Goal: Check status: Check status

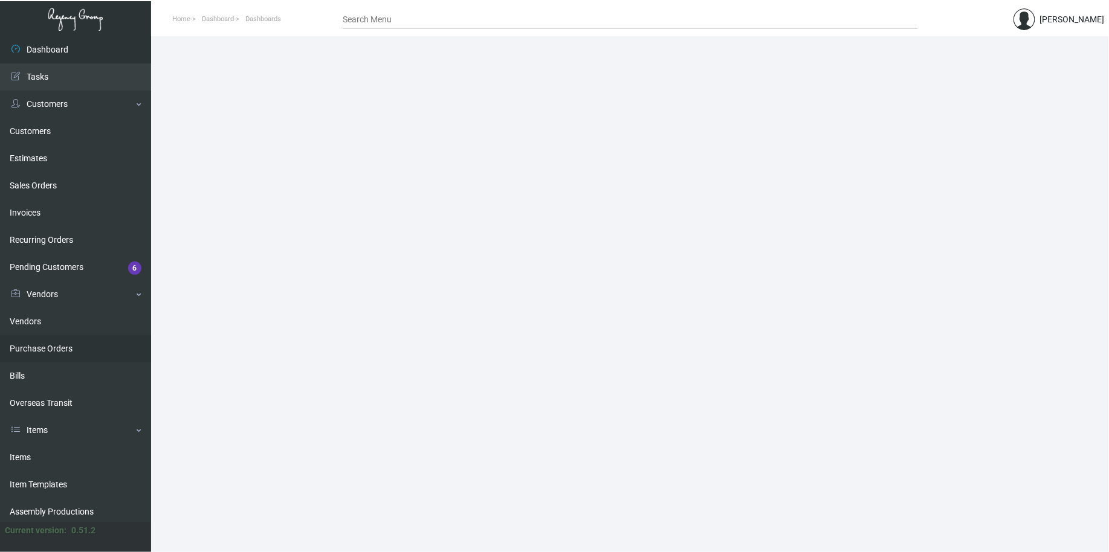
click at [82, 348] on link "Purchase Orders" at bounding box center [75, 348] width 151 height 27
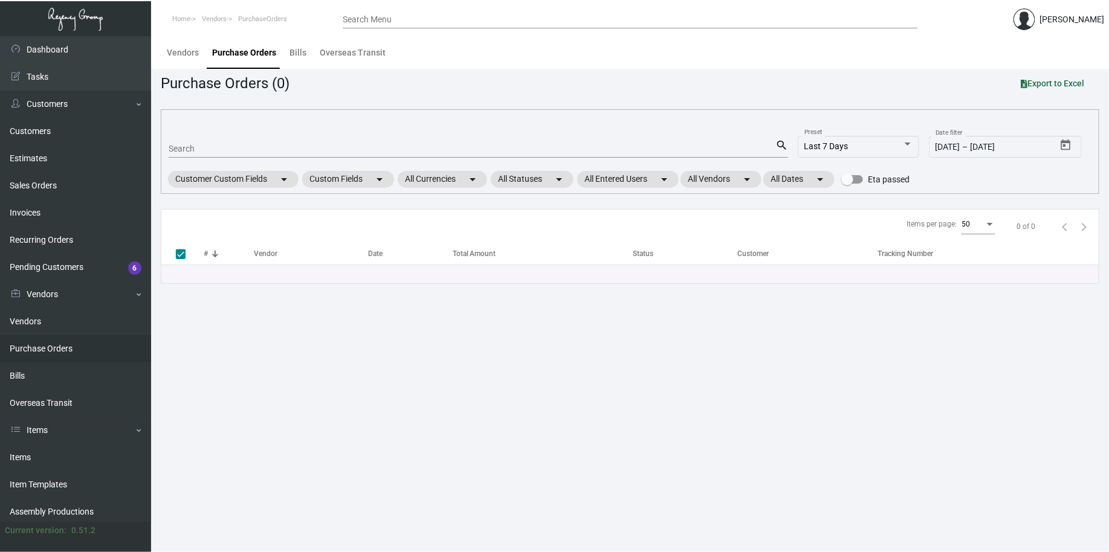
click at [492, 149] on input "Search" at bounding box center [472, 149] width 607 height 10
type input "1067"
checkbox input "false"
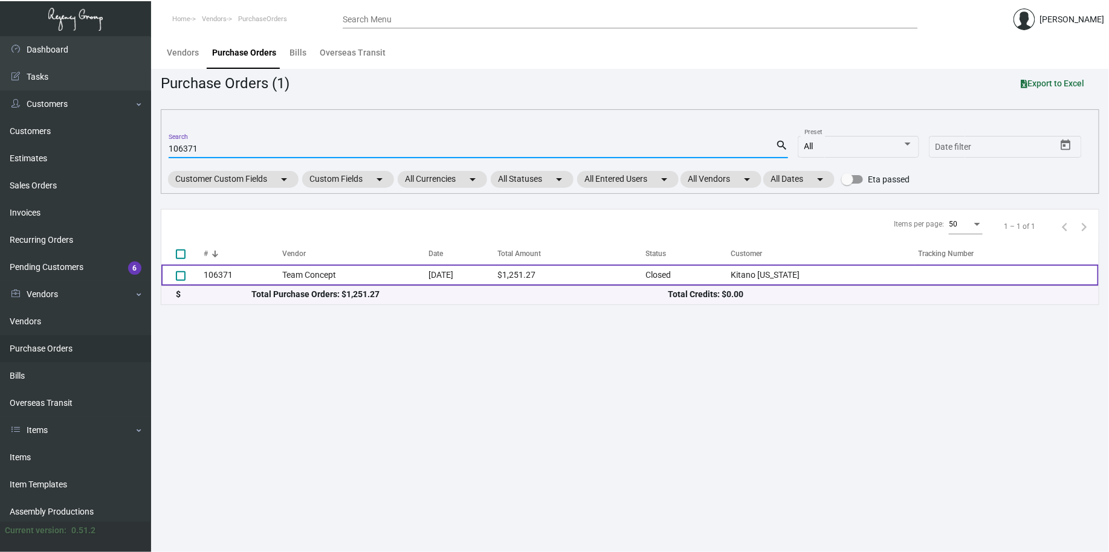
type input "106371"
click at [416, 276] on td "Team Concept" at bounding box center [355, 275] width 146 height 21
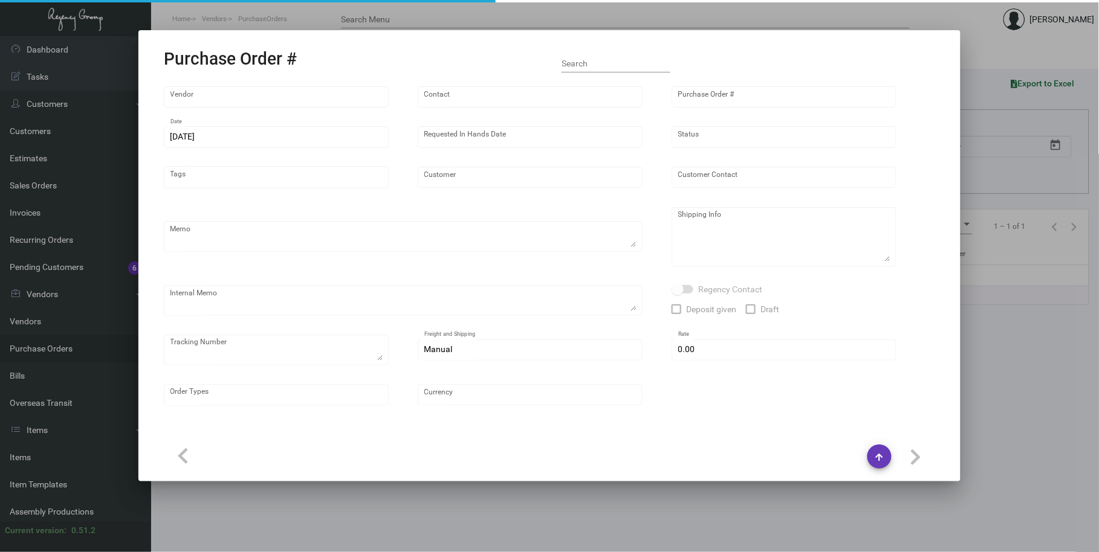
type input "Team Concept"
type input "Branden Harris"
type input "106371"
type input "7/12/2024"
type input "7/30/2024"
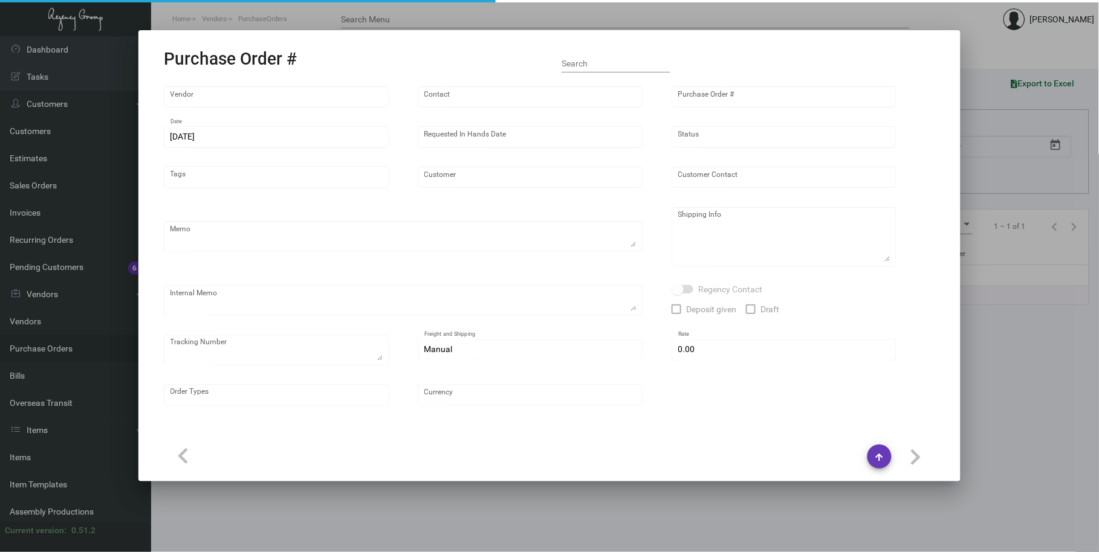
type input "Kitano New York"
type input "Yuko Tanaka"
type textarea "PLEASE SEND PDF PROOFS TO OUR ART TEAM ; ART@THEREGENCYGROUP.NET WITH ME IN CC!…"
type textarea "Kitano New York - Yuko Tanaka 66 Park Avenue New York, NY, 10016 US"
type textarea "7.15 - Proofs sent over ; APPROVED. // Order is heading into 10 BD TA until shi…"
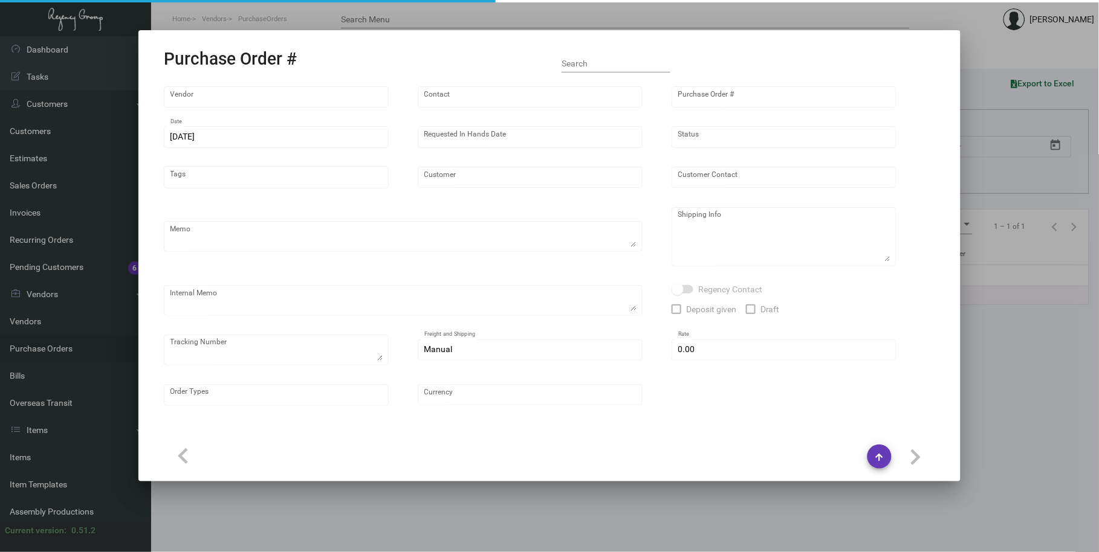
type input "$ 0.00"
type input "United States Dollar $"
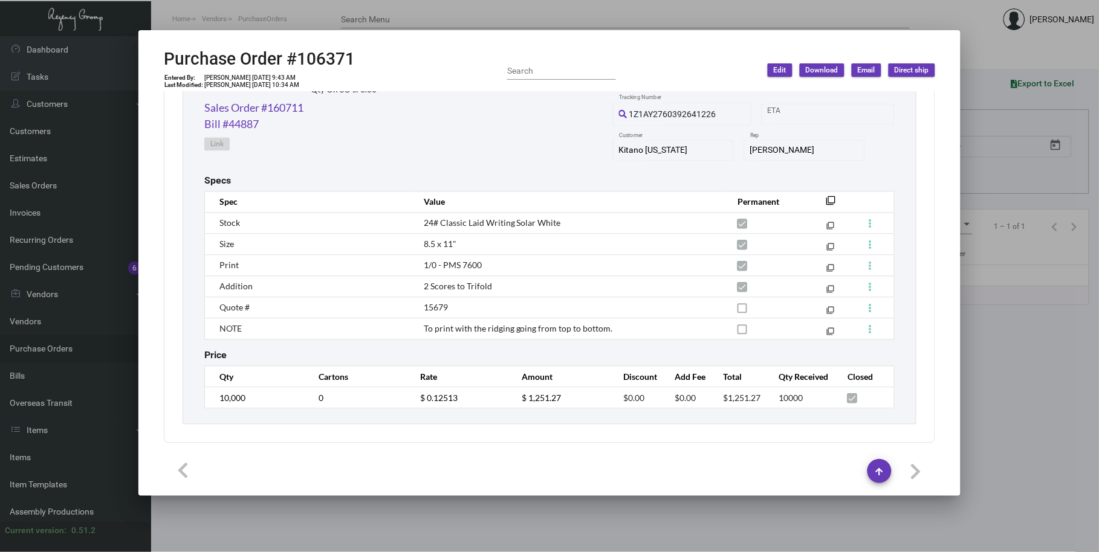
scroll to position [526, 0]
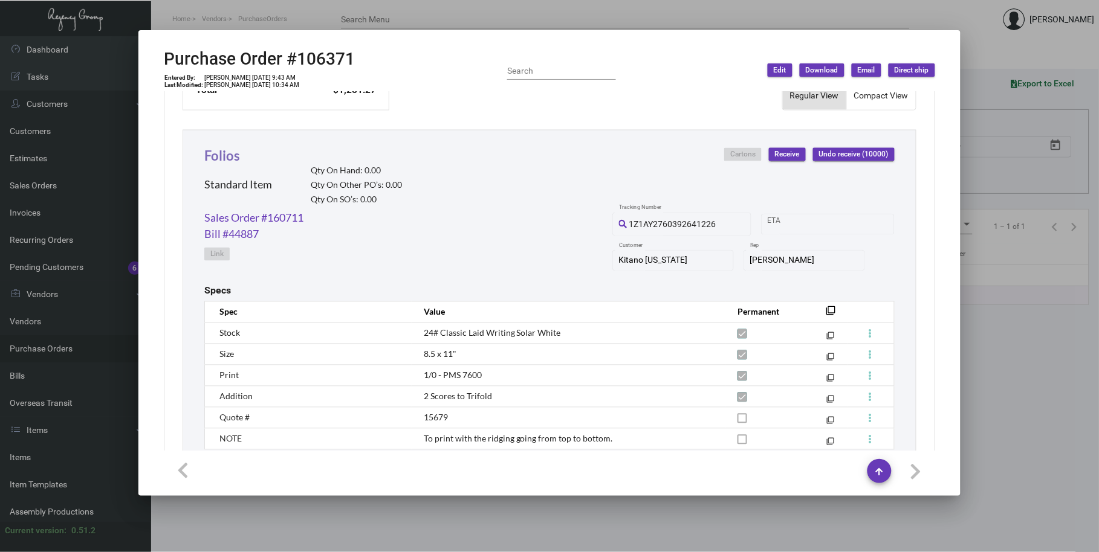
click at [227, 156] on link "Folios" at bounding box center [222, 155] width 36 height 16
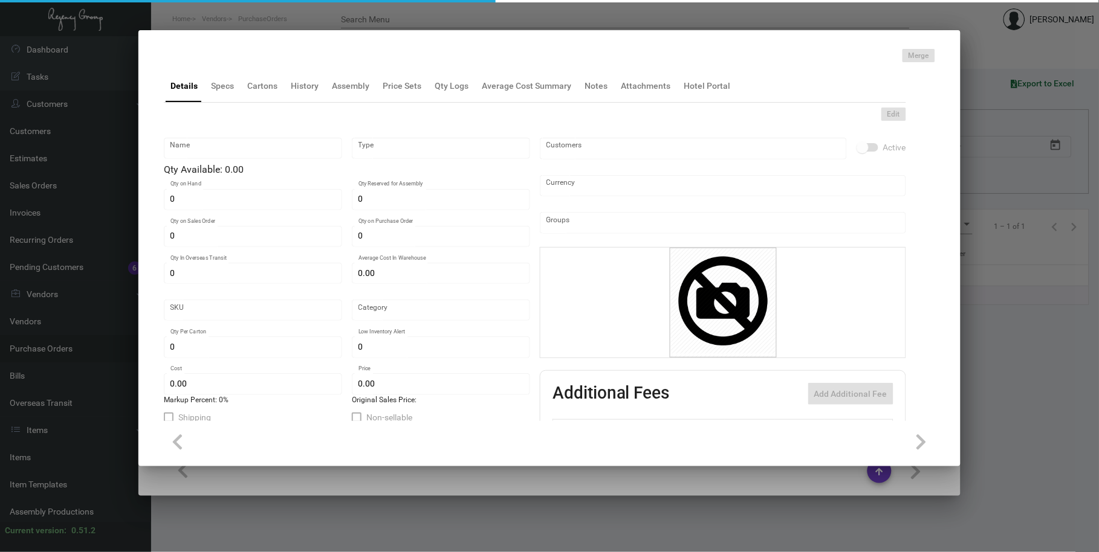
type input "Folios"
type input "Standard Item"
type input "$ 0.00"
type input "1671"
type input "Standard"
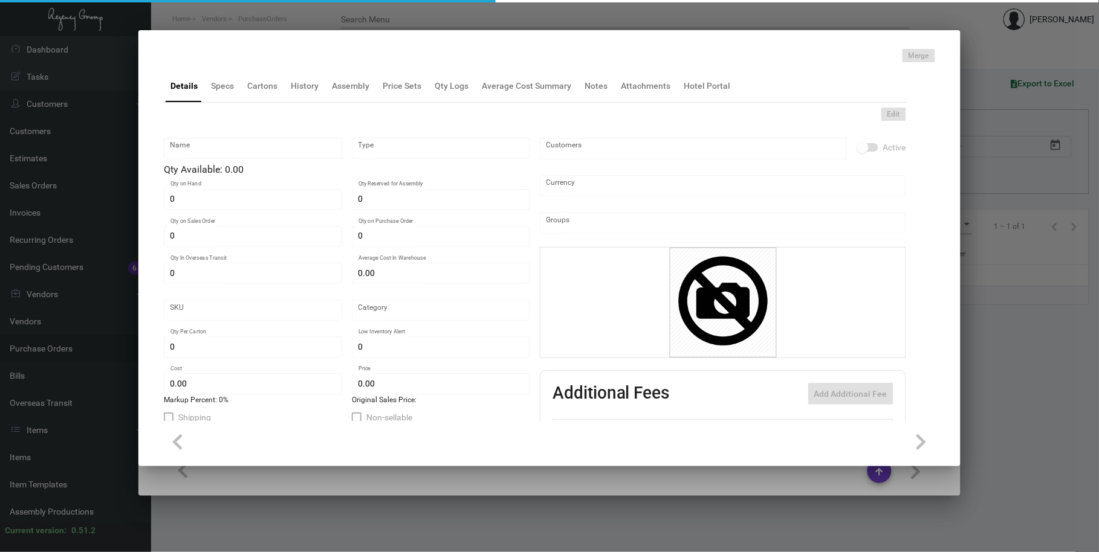
type input "$ 0.12513"
type input "$ 0.095"
type textarea "Folio Sheet: Size 8.5x11, Cougar Natural white opaque 24lb text, Printing 1 col…"
checkbox input "true"
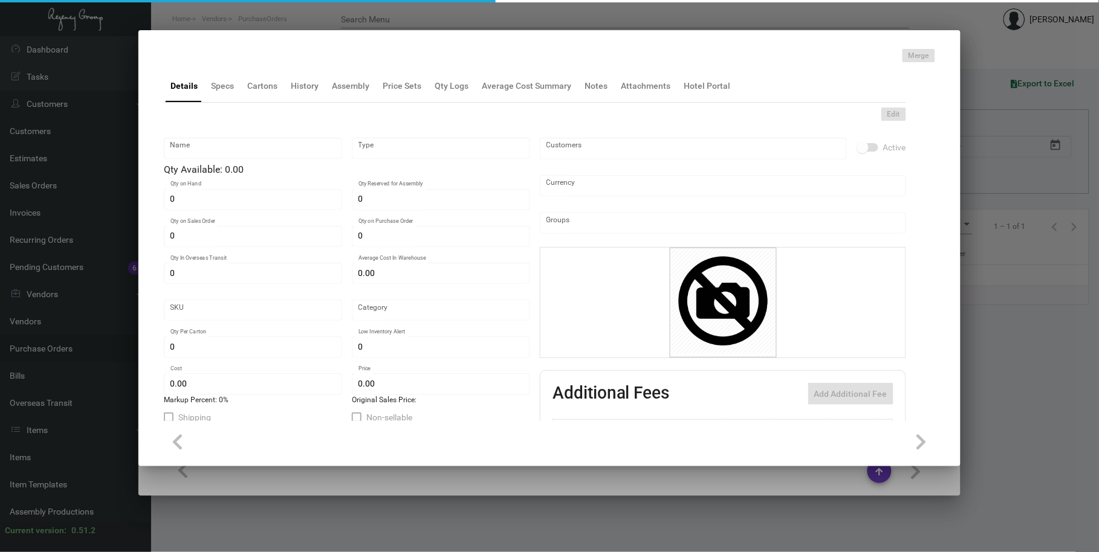
type input "United States Dollar $"
click at [294, 100] on div "Details Specs Cartons History Assembly Price Sets Qty Logs Average Cost Summary…" at bounding box center [535, 85] width 742 height 33
click at [302, 93] on div "History" at bounding box center [304, 85] width 37 height 29
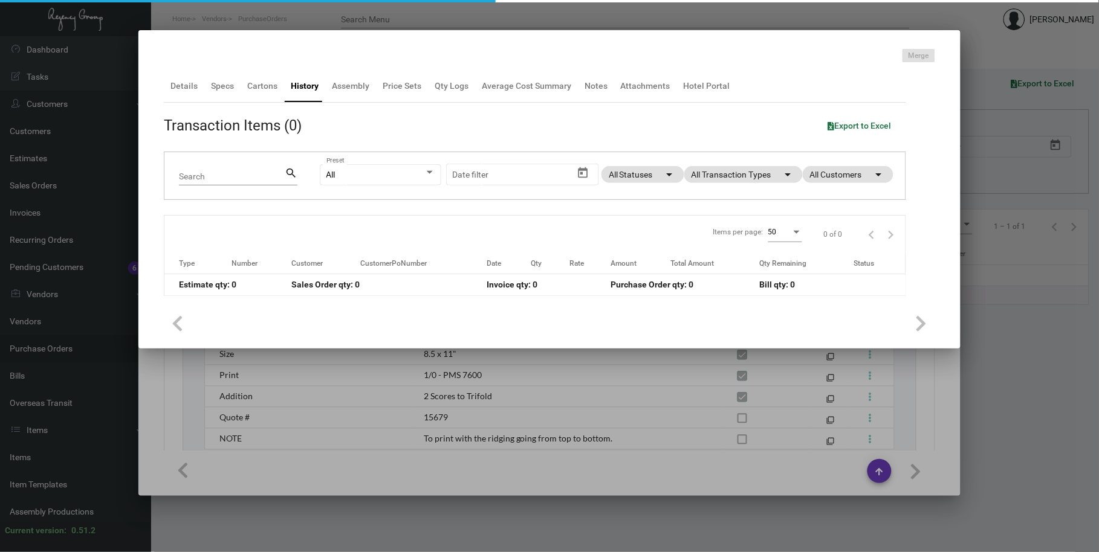
click at [729, 189] on div "All Preset Start date – Date filter All Statuses arrow_drop_down All Transactio…" at bounding box center [605, 175] width 571 height 47
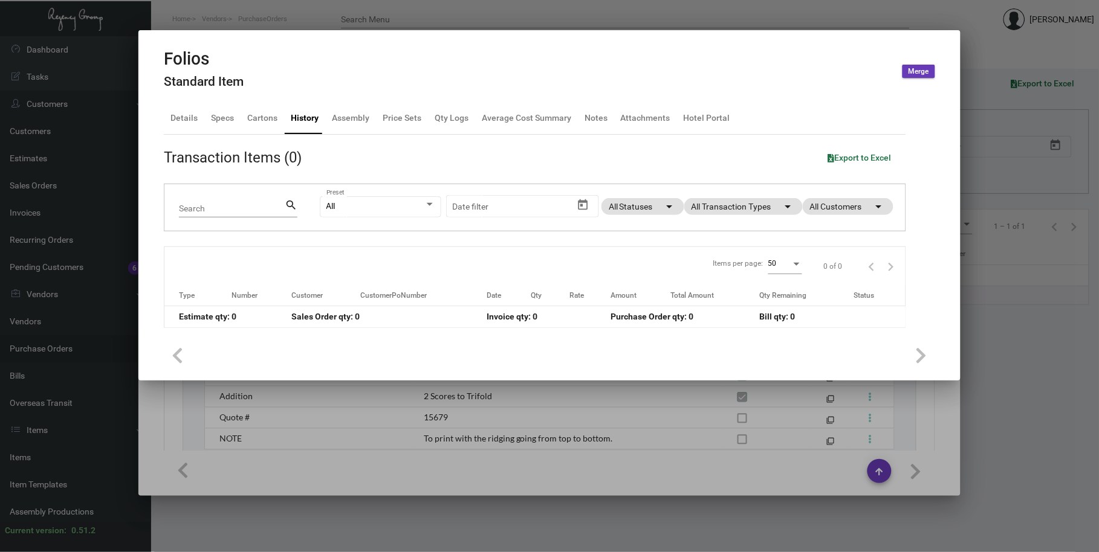
click at [729, 179] on app-item-usage-history "Transaction Items (0) Export to Excel Search search All Preset Start date – Dat…" at bounding box center [535, 237] width 742 height 181
click at [731, 198] on mat-chip "All Transaction Types arrow_drop_down" at bounding box center [743, 206] width 118 height 17
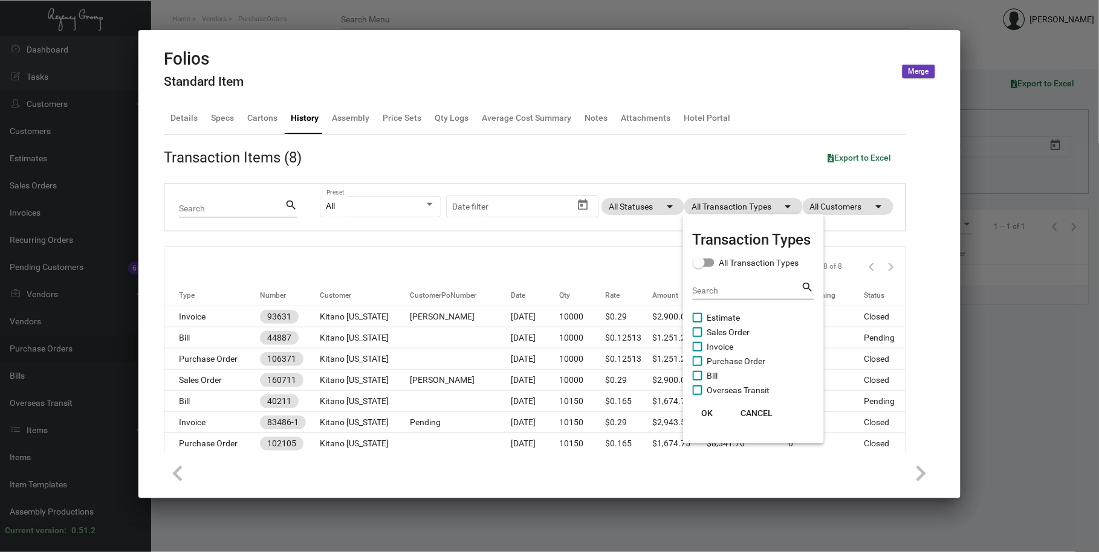
click at [741, 358] on span "Purchase Order" at bounding box center [736, 361] width 59 height 15
click at [697, 366] on input "Purchase Order" at bounding box center [697, 366] width 1 height 1
checkbox input "true"
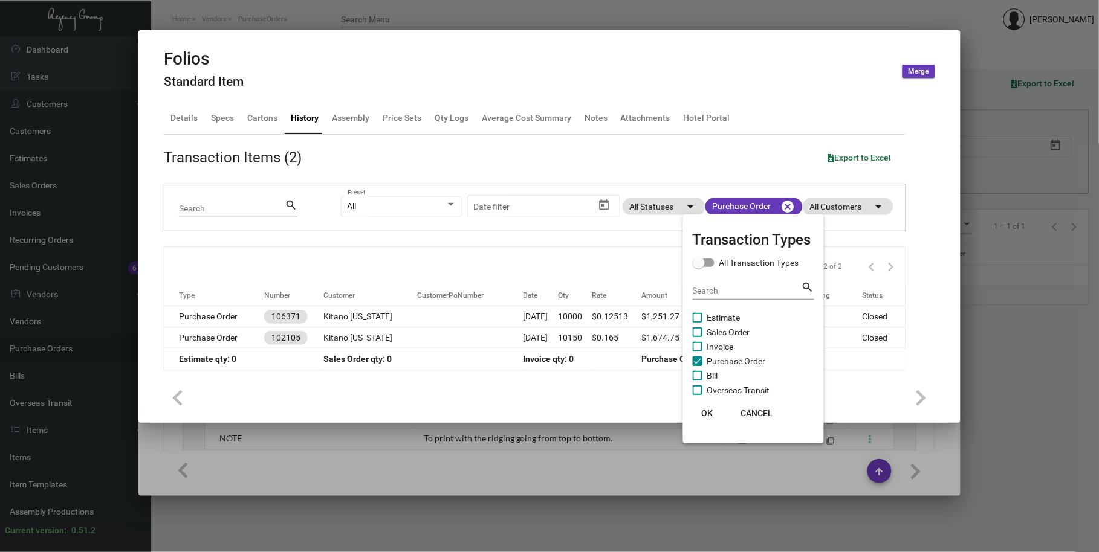
click at [707, 418] on span "OK" at bounding box center [706, 413] width 11 height 10
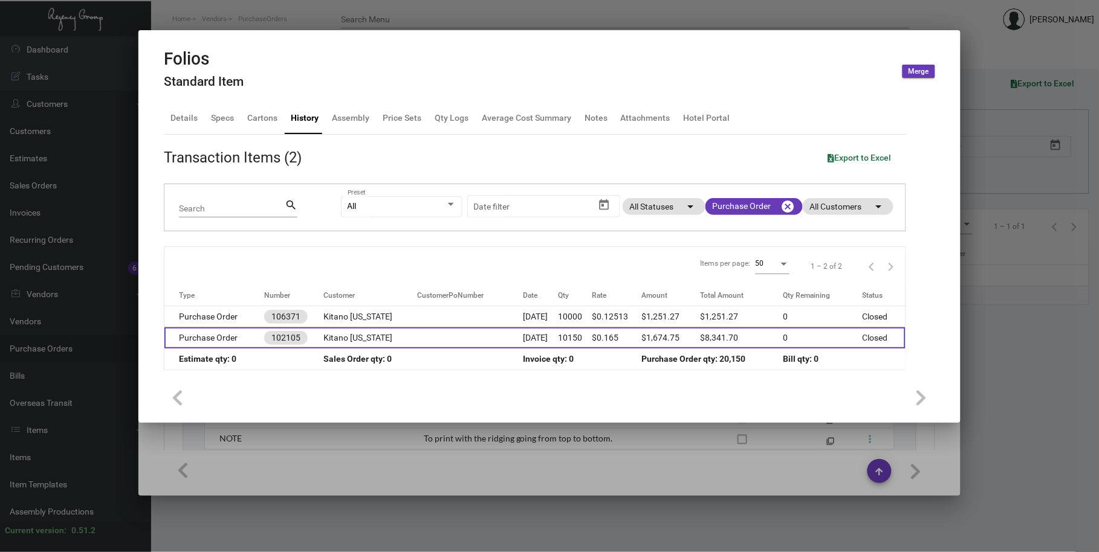
click at [455, 329] on td at bounding box center [471, 338] width 106 height 21
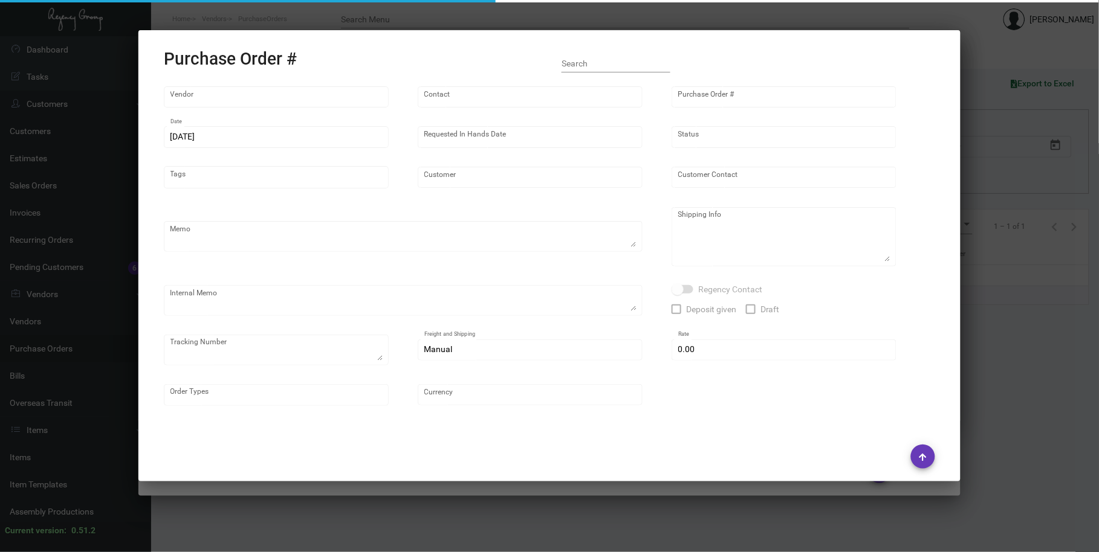
type input "Werner Printing"
type input "Bob Werner"
type input "102105"
type input "11/9/2023"
type input "11/28/2023"
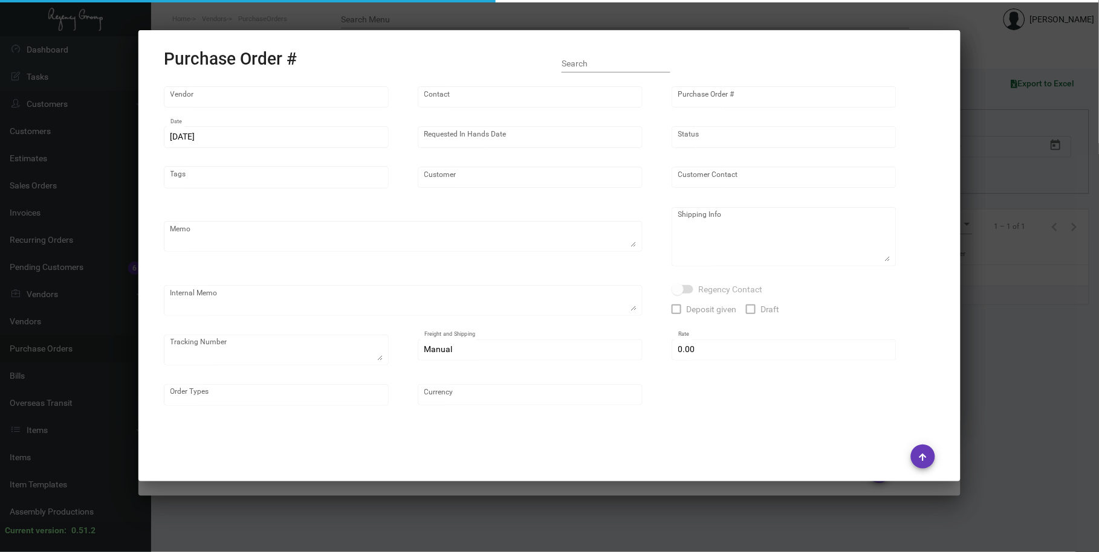
type input "Kitano New York"
type input "Yuko Tanaka"
type textarea "***IHD 11/29*** - Please reach out to Many/SH for shipping (we might need to LT…"
type textarea "Kitano New York - Yuko Tanaka 66 Park Avenue New York, NY, 10016 US"
type input "$ 0.00"
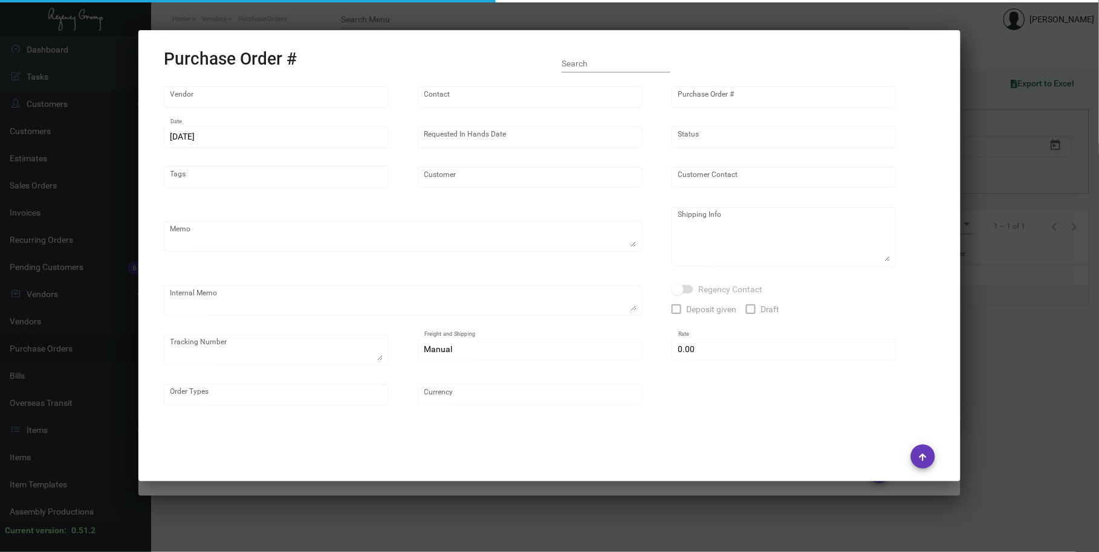
type input "United States Dollar $"
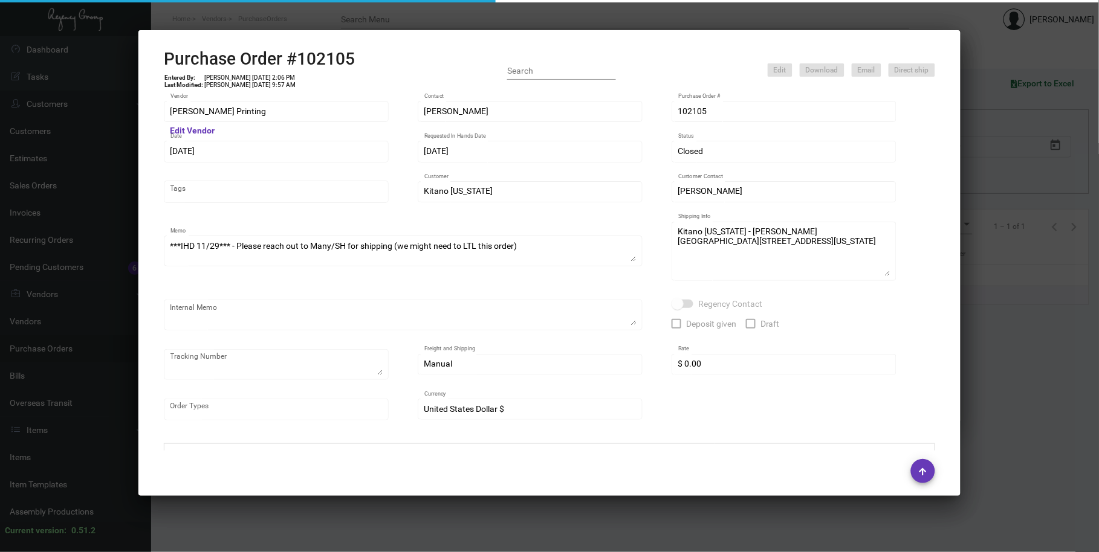
click at [352, 19] on div at bounding box center [549, 276] width 1099 height 552
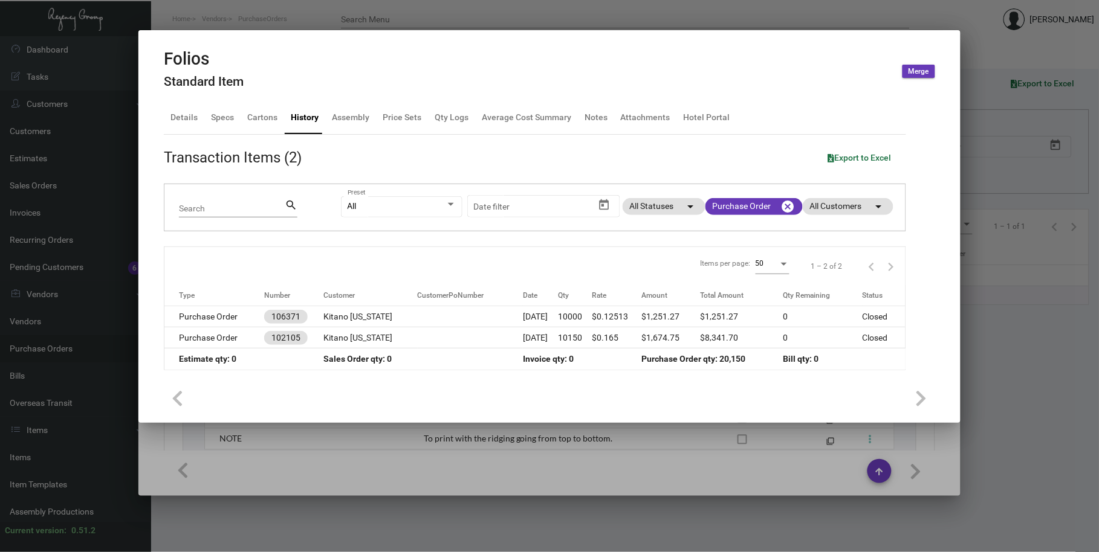
drag, startPoint x: 778, startPoint y: 447, endPoint x: 778, endPoint y: 456, distance: 8.5
click at [778, 447] on div at bounding box center [549, 276] width 1099 height 552
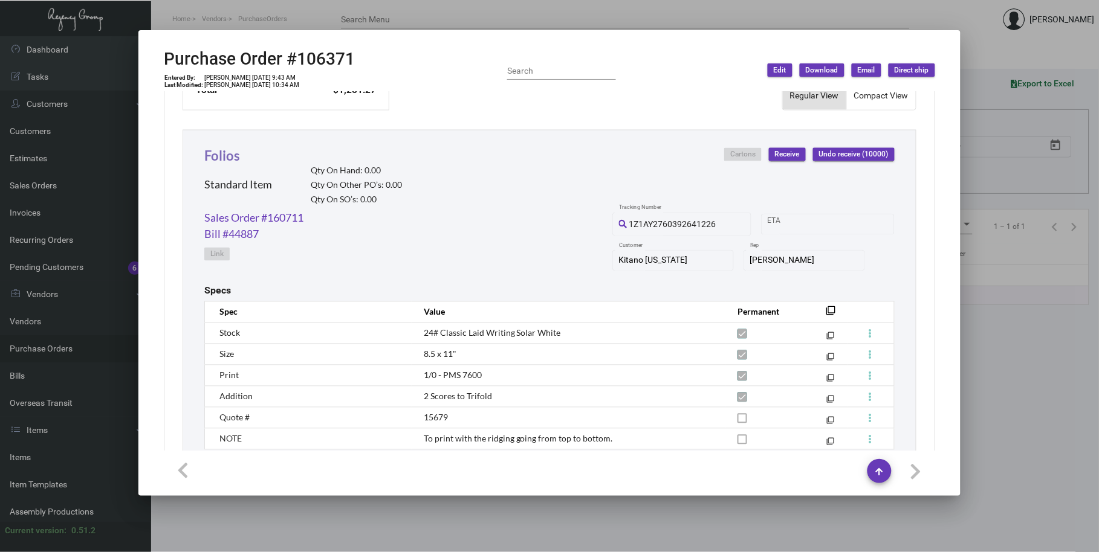
click at [224, 154] on link "Folios" at bounding box center [222, 155] width 36 height 16
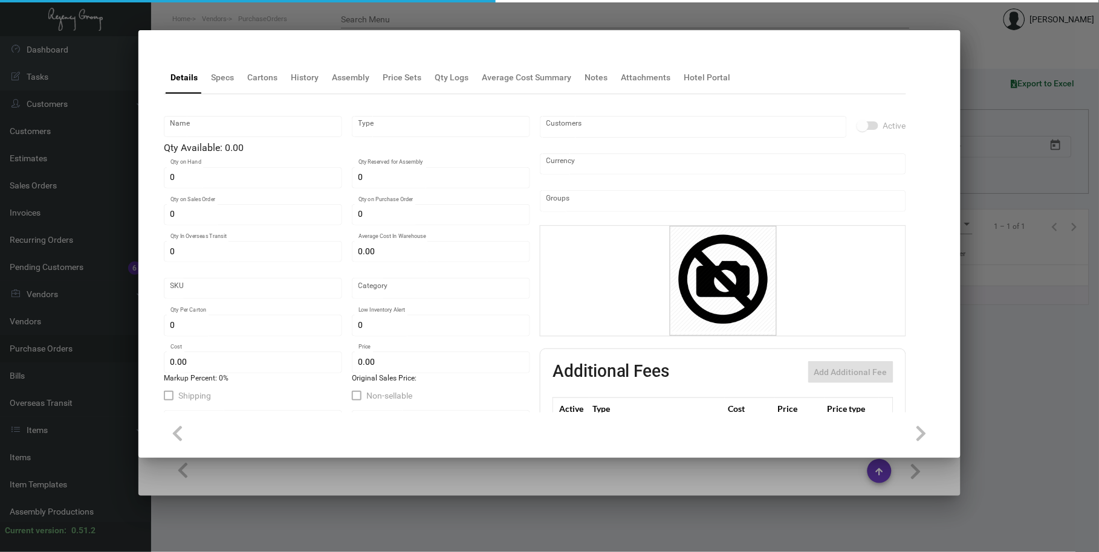
type input "Folios"
type input "Standard Item"
type input "$ 0.00"
type input "1671"
type input "Standard"
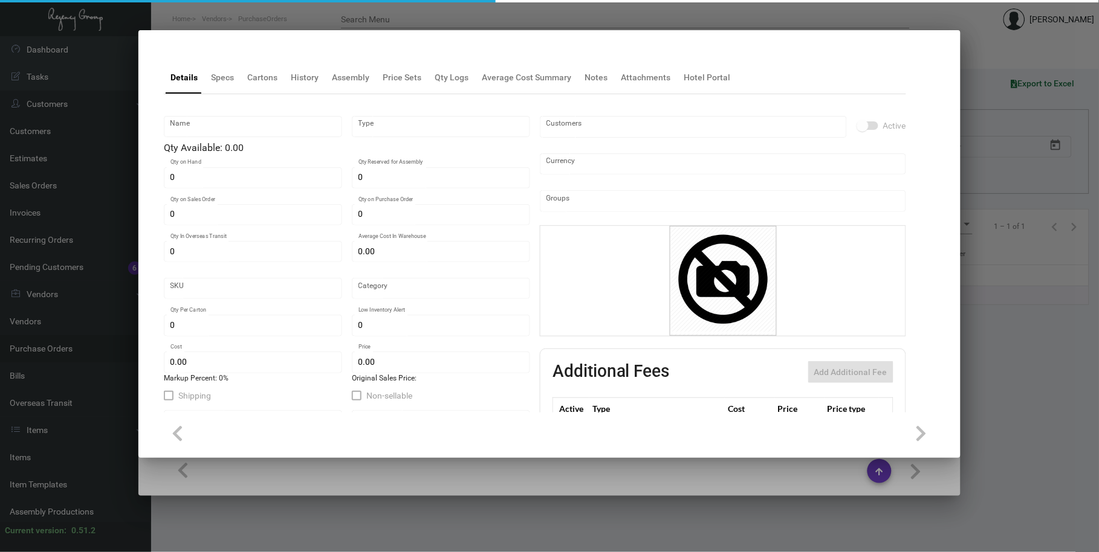
type input "$ 0.12513"
type input "$ 0.095"
type textarea "Folio Sheet: Size 8.5x11, Cougar Natural white opaque 24lb text, Printing 1 col…"
checkbox input "true"
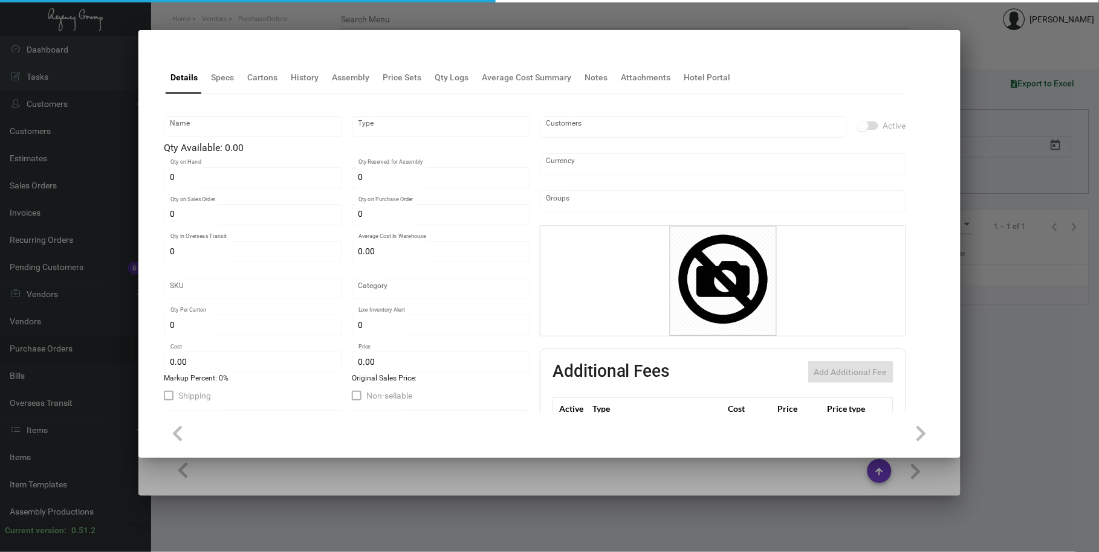
type input "United States Dollar $"
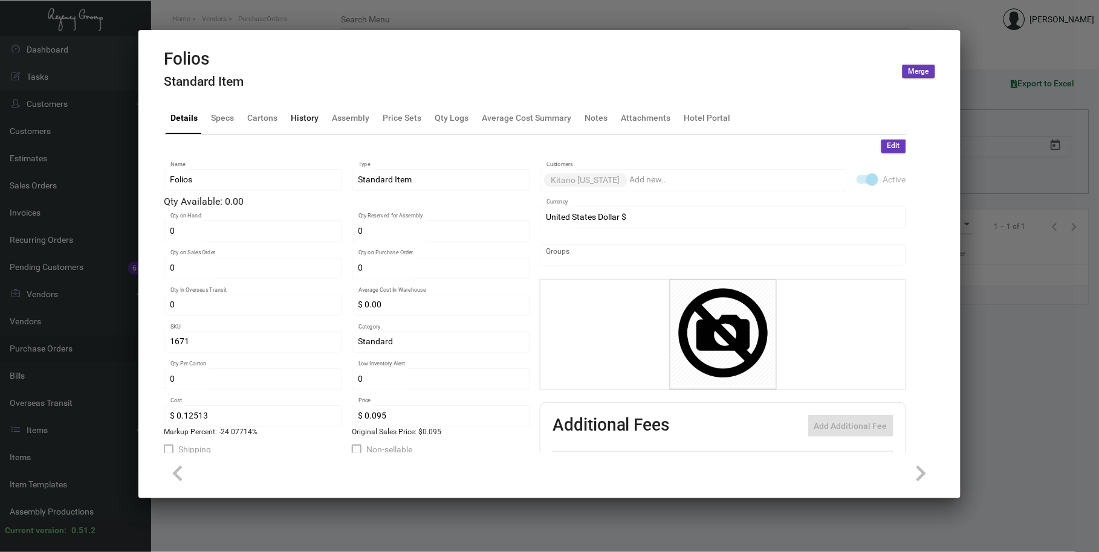
click at [300, 120] on div "History" at bounding box center [305, 117] width 28 height 13
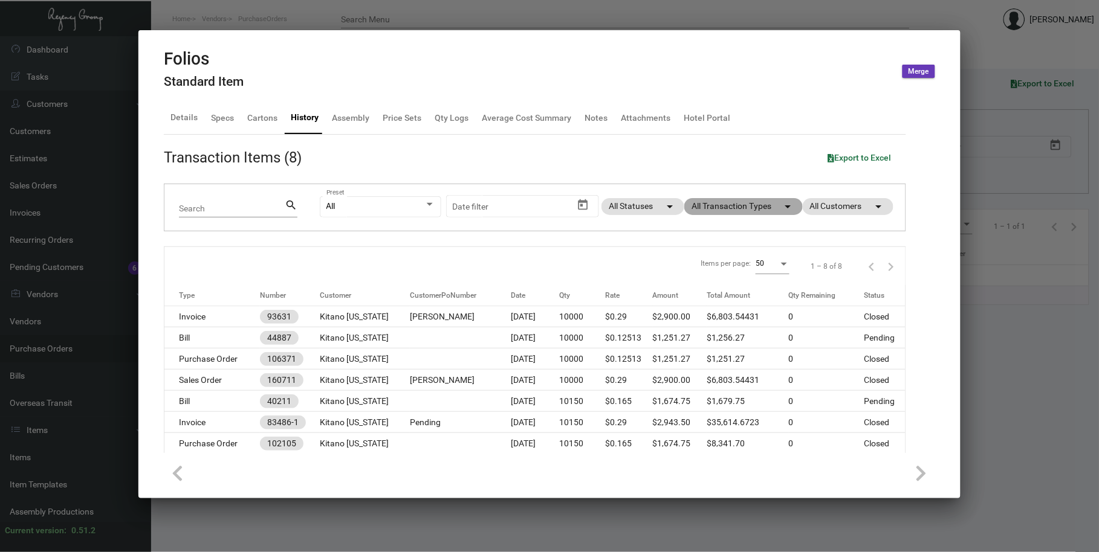
click at [723, 213] on mat-chip "All Transaction Types arrow_drop_down" at bounding box center [743, 206] width 118 height 17
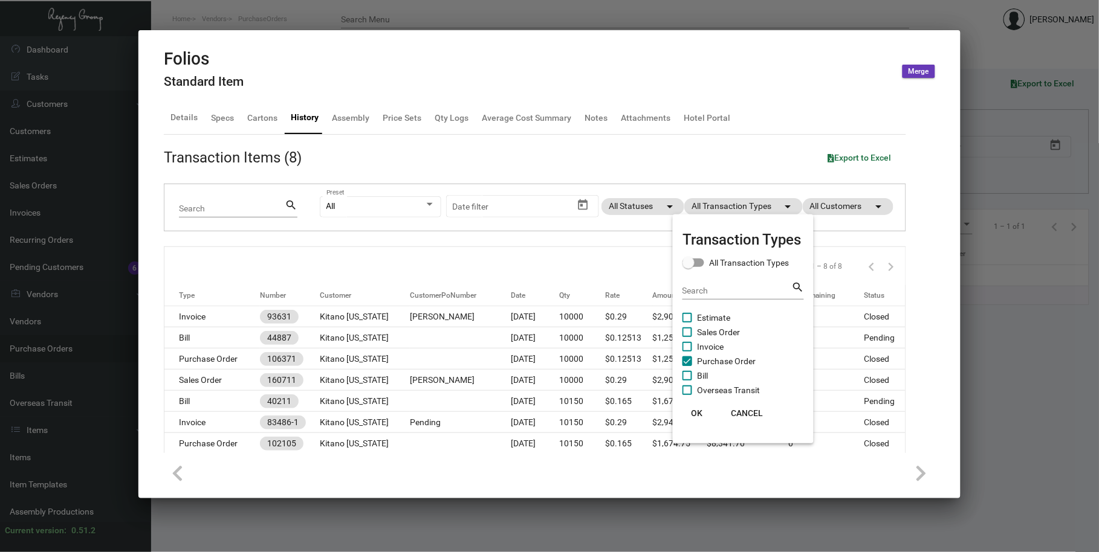
click at [721, 361] on span "Purchase Order" at bounding box center [726, 361] width 59 height 15
click at [687, 366] on input "Purchase Order" at bounding box center [686, 366] width 1 height 1
click at [721, 361] on span "Purchase Order" at bounding box center [726, 361] width 59 height 15
click at [687, 366] on input "Purchase Order" at bounding box center [686, 366] width 1 height 1
checkbox input "true"
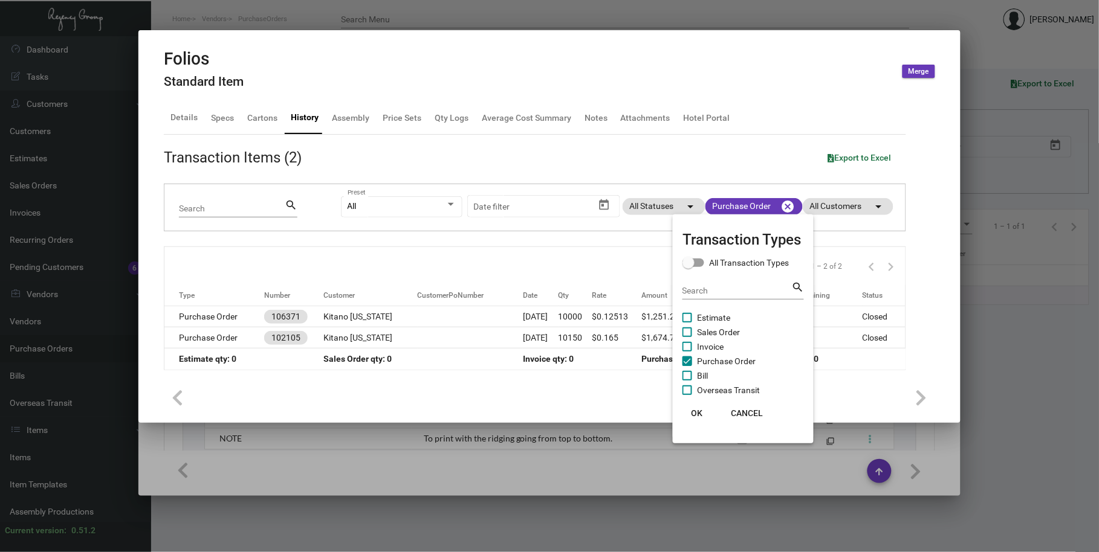
click at [697, 413] on span "OK" at bounding box center [696, 413] width 11 height 10
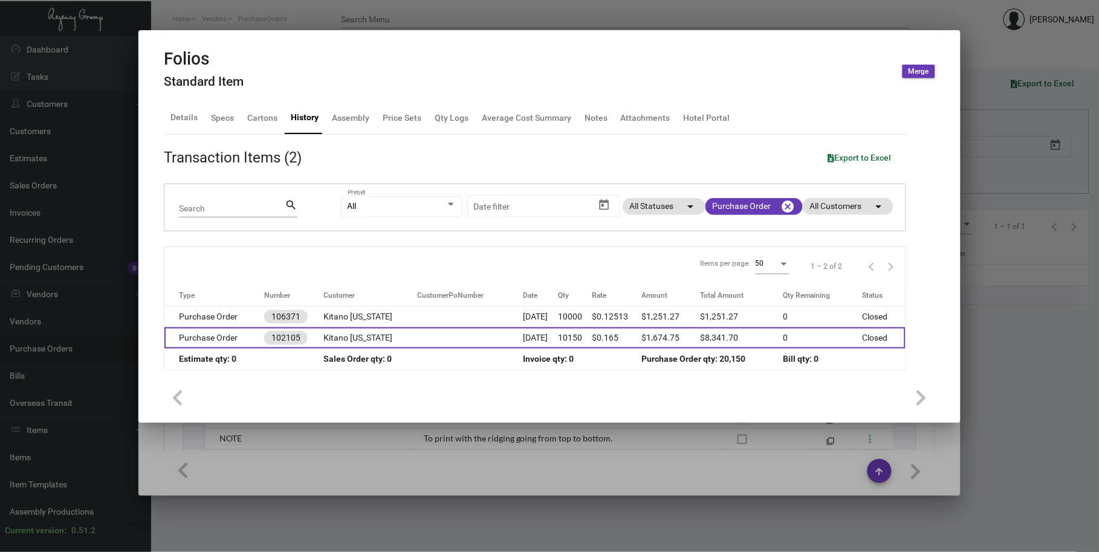
click at [352, 338] on td "Kitano New York" at bounding box center [370, 338] width 94 height 21
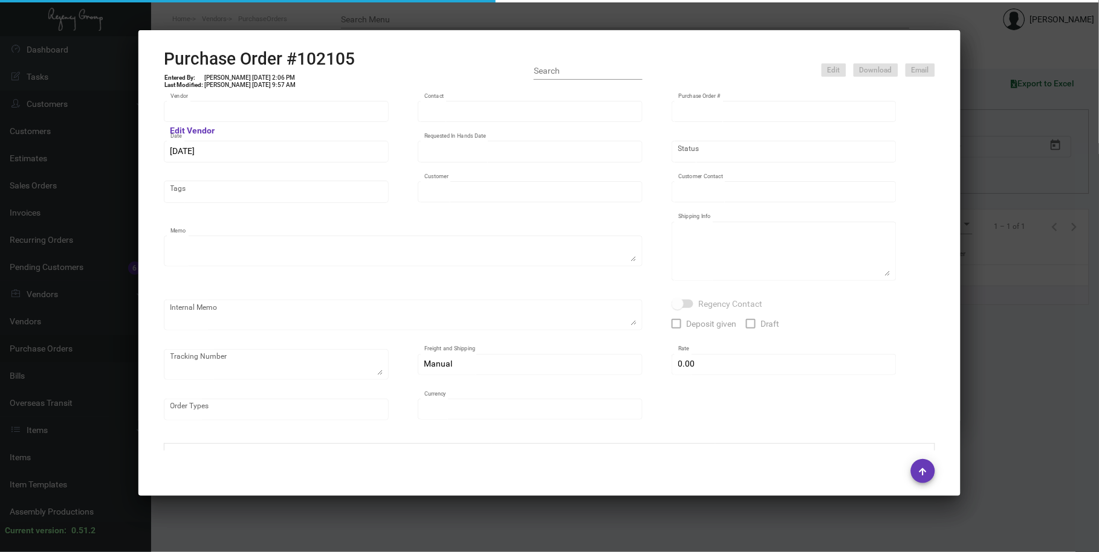
type input "Werner Printing"
type input "Bob Werner"
type input "102105"
type input "11/9/2023"
type input "11/28/2023"
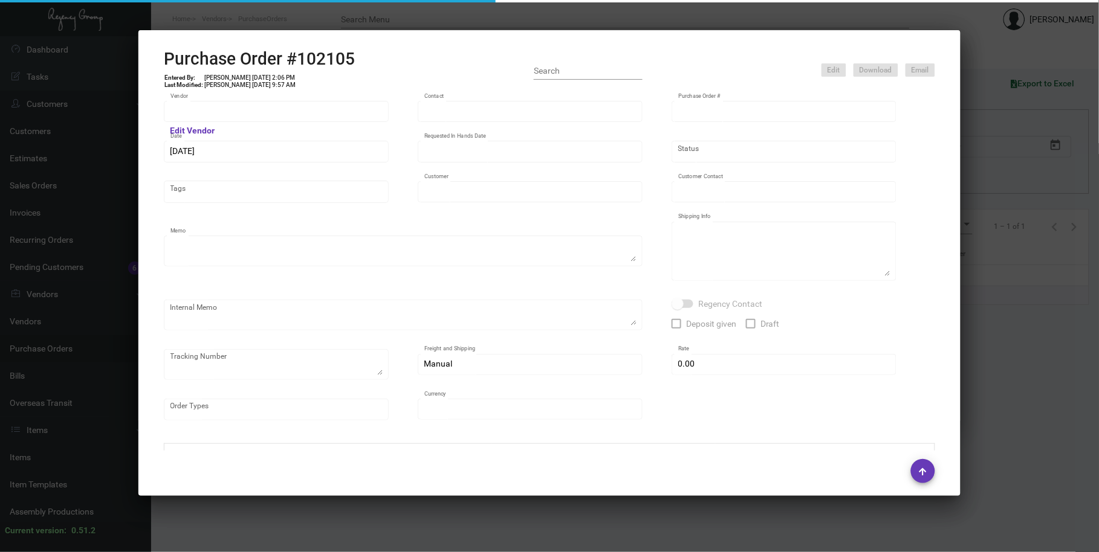
type input "Kitano New York"
type input "Yuko Tanaka"
type textarea "***IHD 11/29*** - Please reach out to Many/SH for shipping (we might need to LT…"
type textarea "Kitano New York - Yuko Tanaka 66 Park Avenue New York, NY, 10016 US"
type input "$ 0.00"
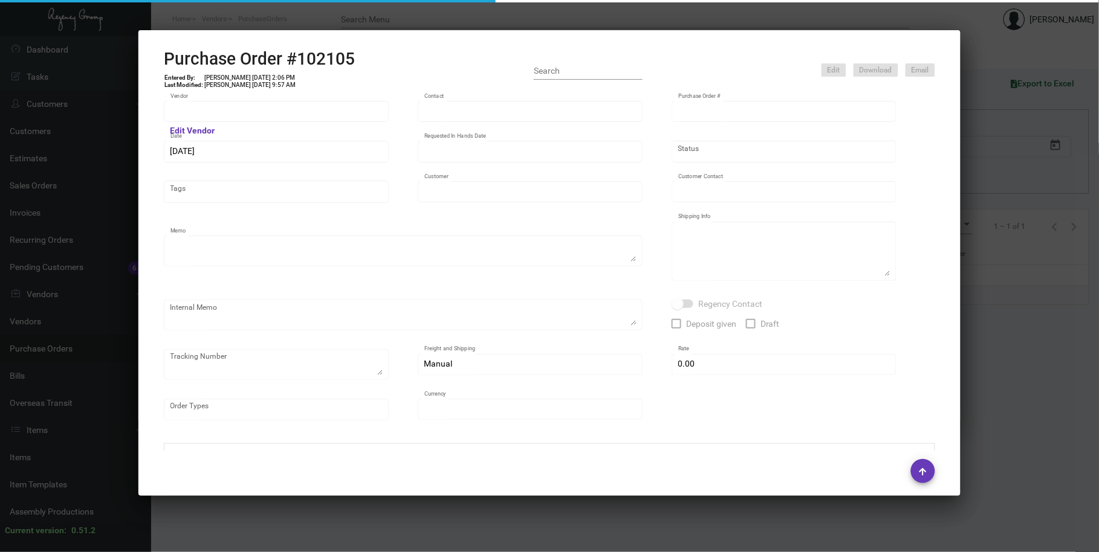
type input "United States Dollar $"
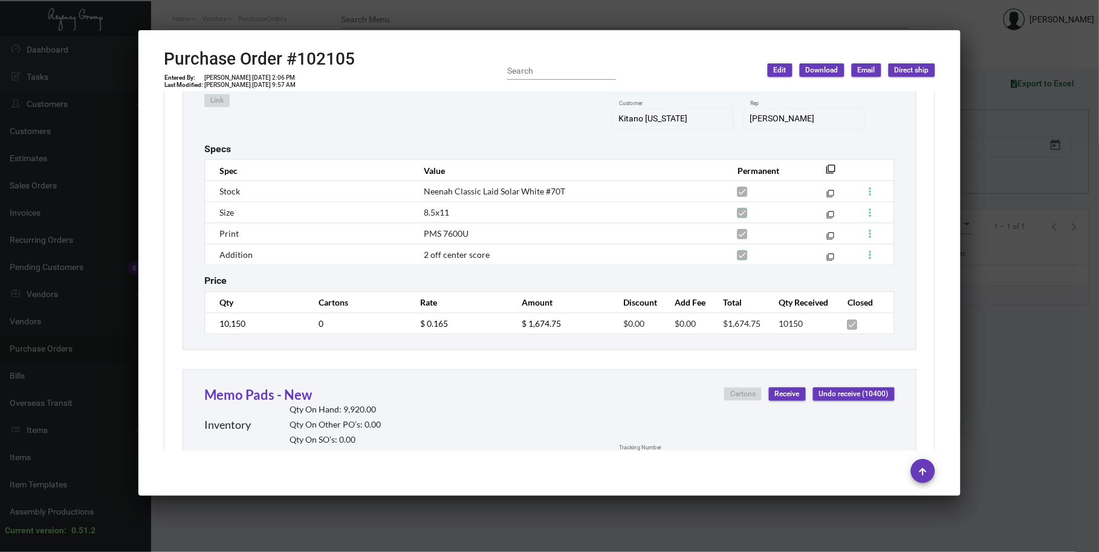
scroll to position [2909, 0]
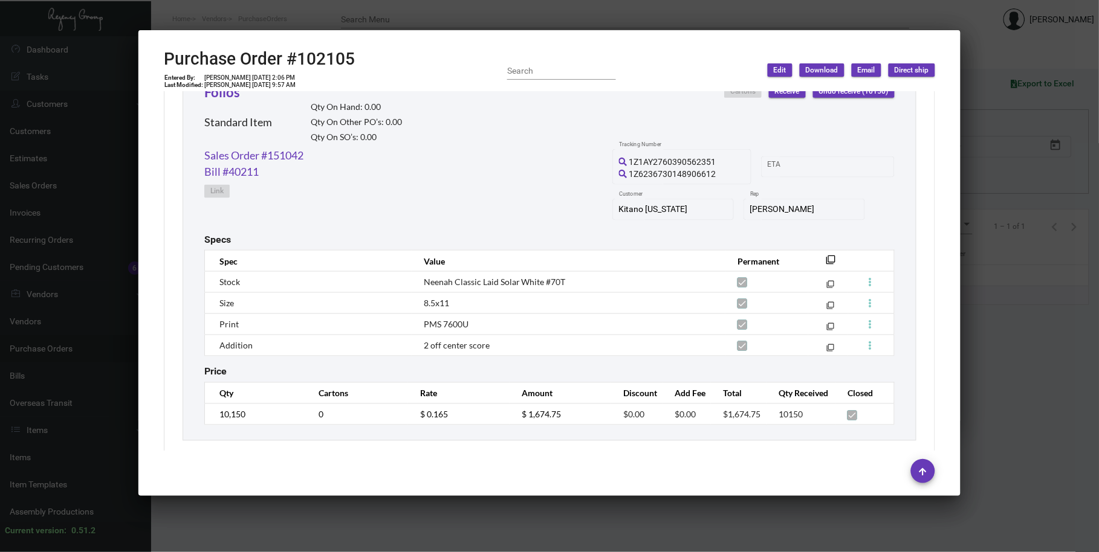
click at [165, 14] on div at bounding box center [549, 276] width 1099 height 552
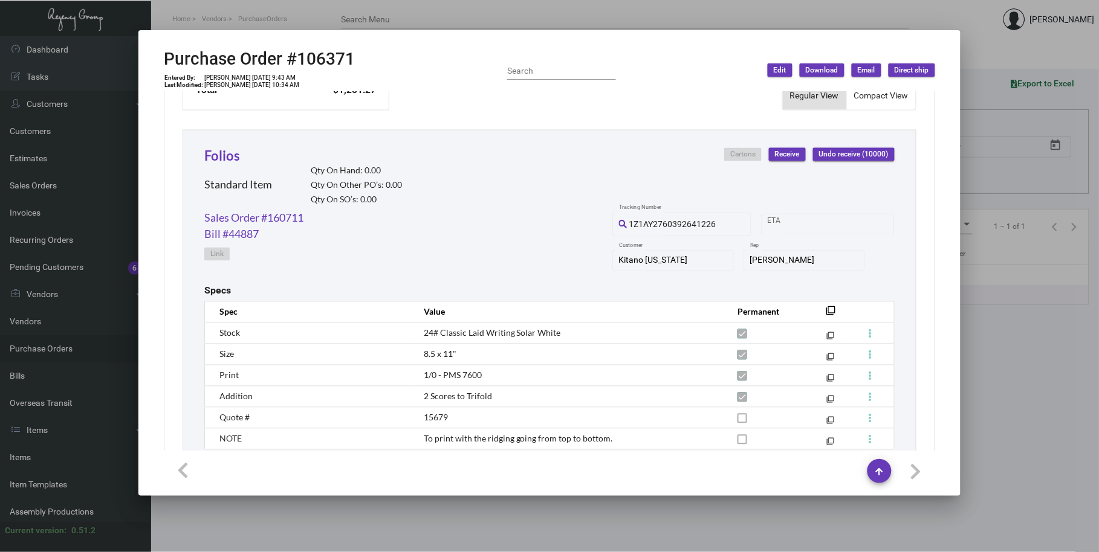
click at [203, 25] on div at bounding box center [549, 276] width 1099 height 552
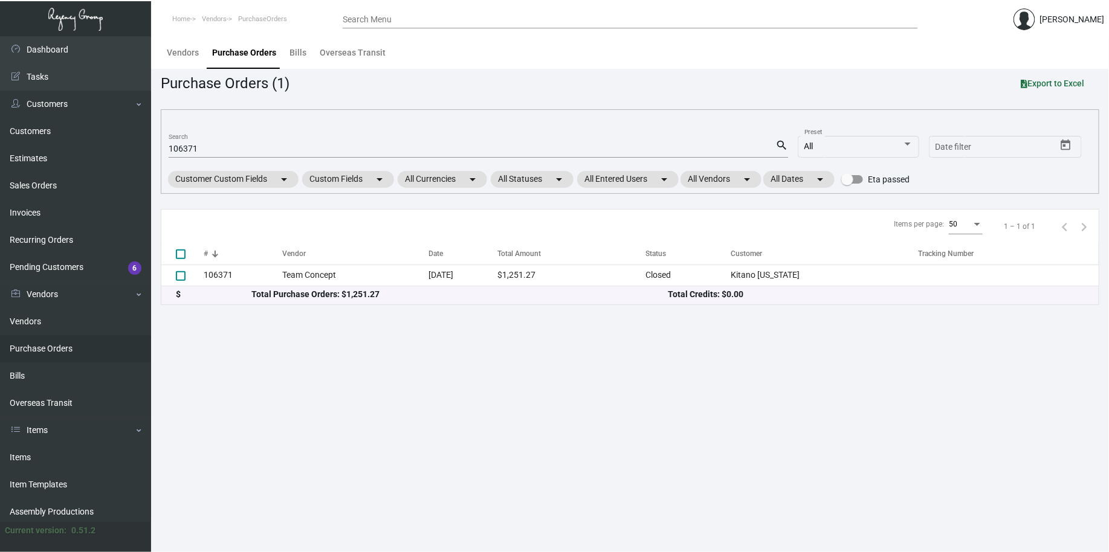
drag, startPoint x: 176, startPoint y: 149, endPoint x: 309, endPoint y: 147, distance: 132.3
click at [309, 147] on input "106371" at bounding box center [472, 149] width 607 height 10
type input "102610"
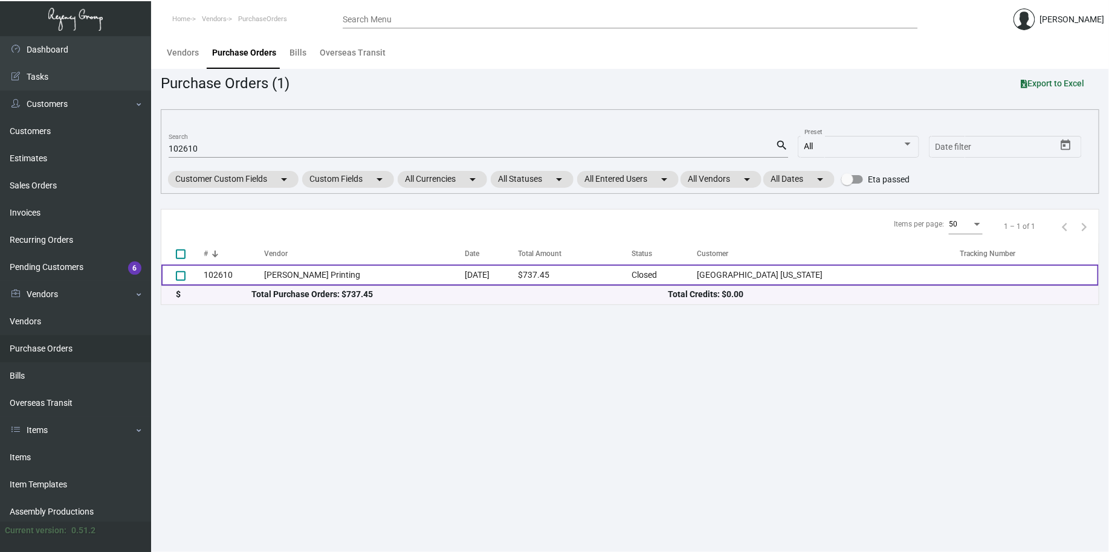
click at [311, 273] on td "Werner Printing" at bounding box center [364, 275] width 201 height 21
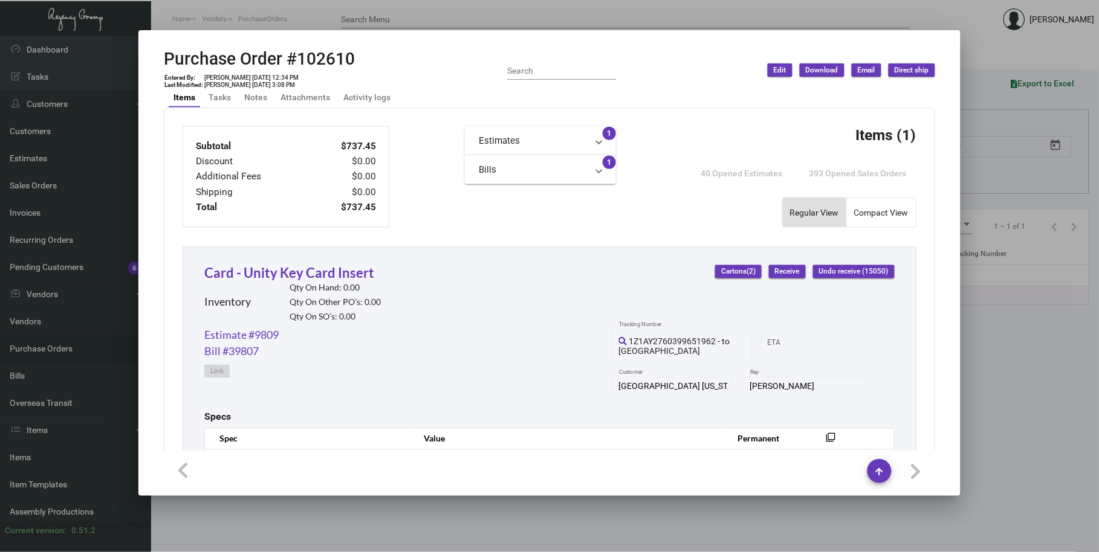
scroll to position [559, 0]
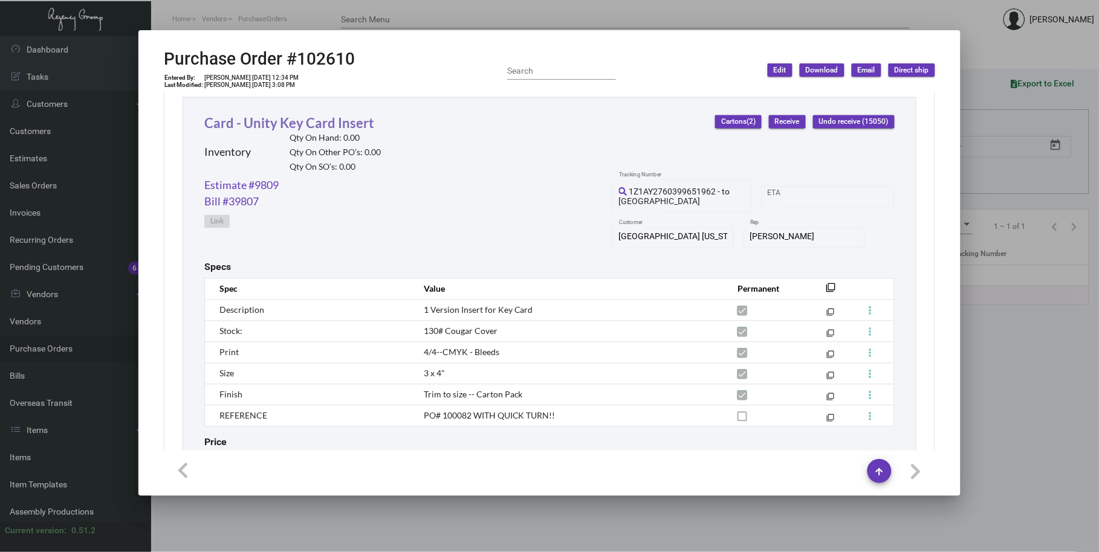
click at [272, 121] on link "Card - Unity Key Card Insert" at bounding box center [289, 123] width 170 height 16
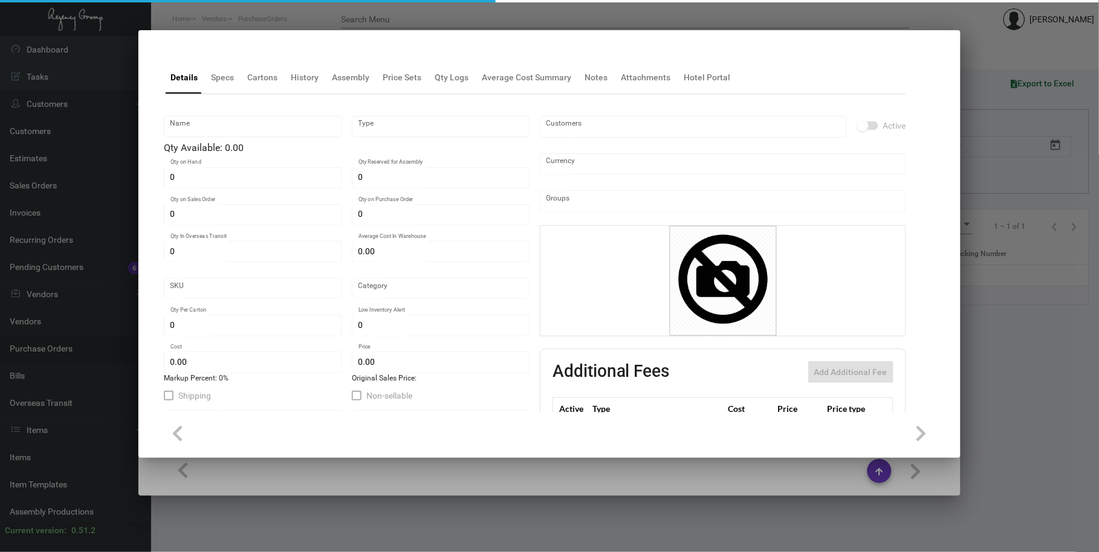
type input "Card - Unity Key Card Insert"
type input "Inventory"
type input "$ 0.329"
type input "Standard"
type input "8,000"
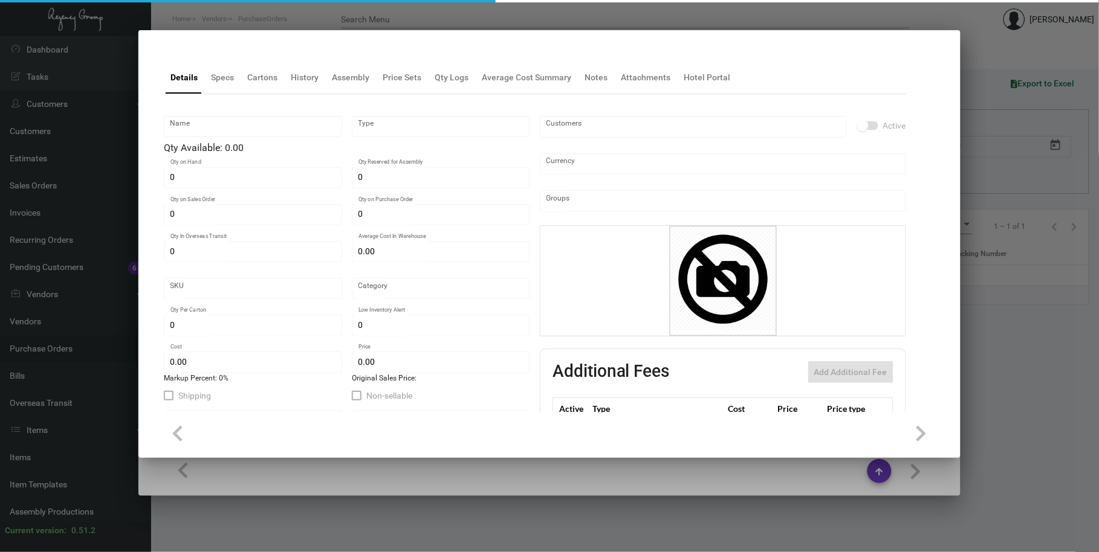
type input "$ 0.049"
type input "$ 0.1456"
checkbox input "true"
type input "United States Dollar $"
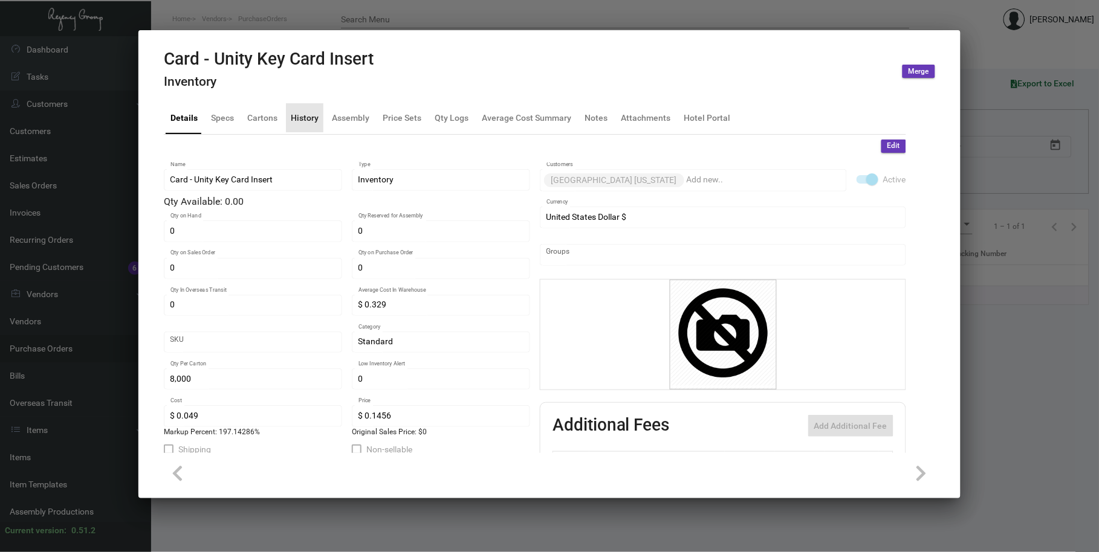
click at [314, 123] on div "History" at bounding box center [305, 117] width 28 height 13
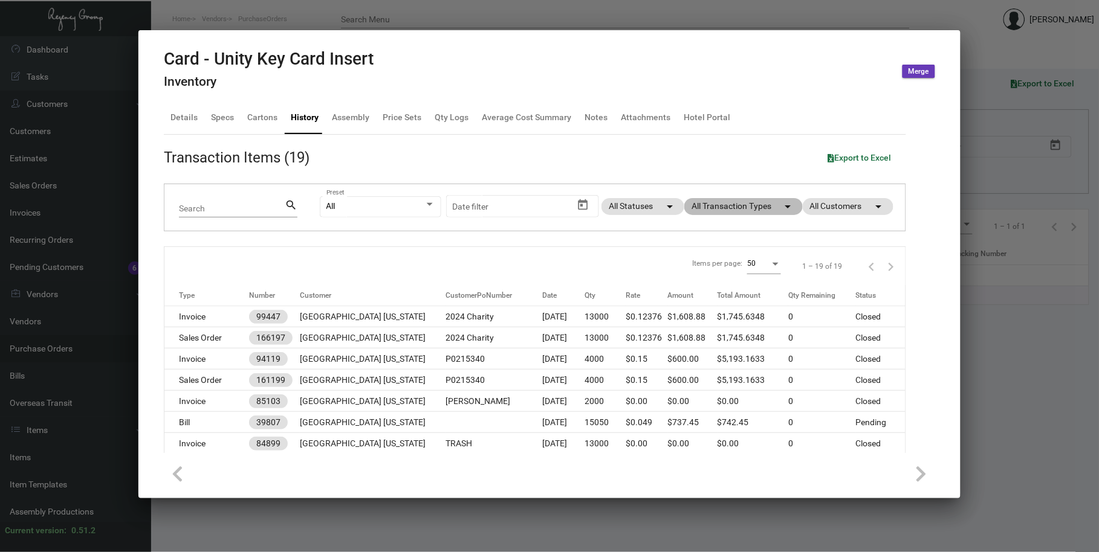
click at [723, 203] on mat-chip "All Transaction Types arrow_drop_down" at bounding box center [743, 206] width 118 height 17
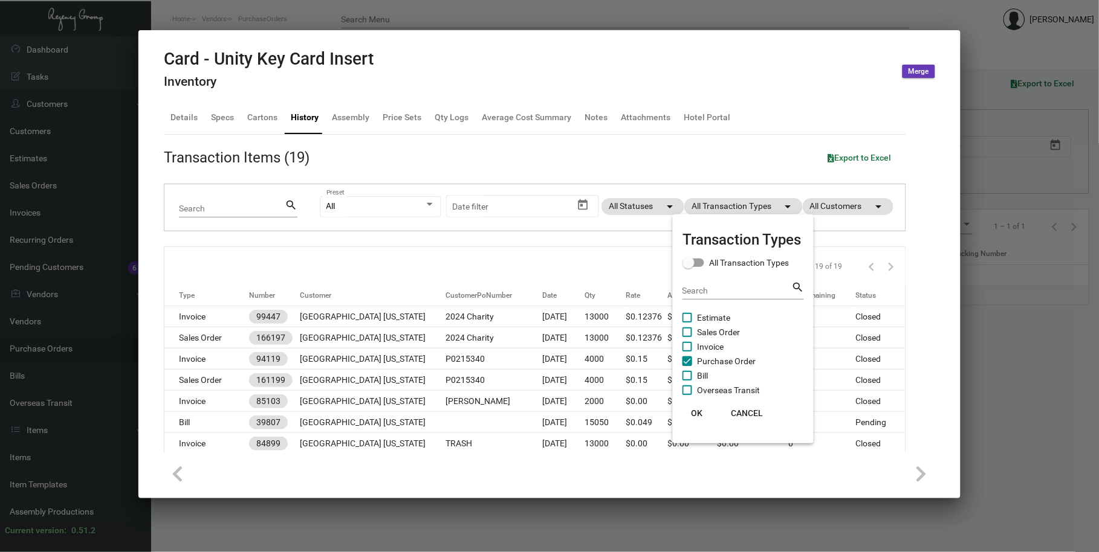
click at [721, 363] on span "Purchase Order" at bounding box center [726, 361] width 59 height 15
click at [687, 366] on input "Purchase Order" at bounding box center [686, 366] width 1 height 1
click at [721, 363] on span "Purchase Order" at bounding box center [726, 361] width 59 height 15
click at [687, 366] on input "Purchase Order" at bounding box center [686, 366] width 1 height 1
checkbox input "true"
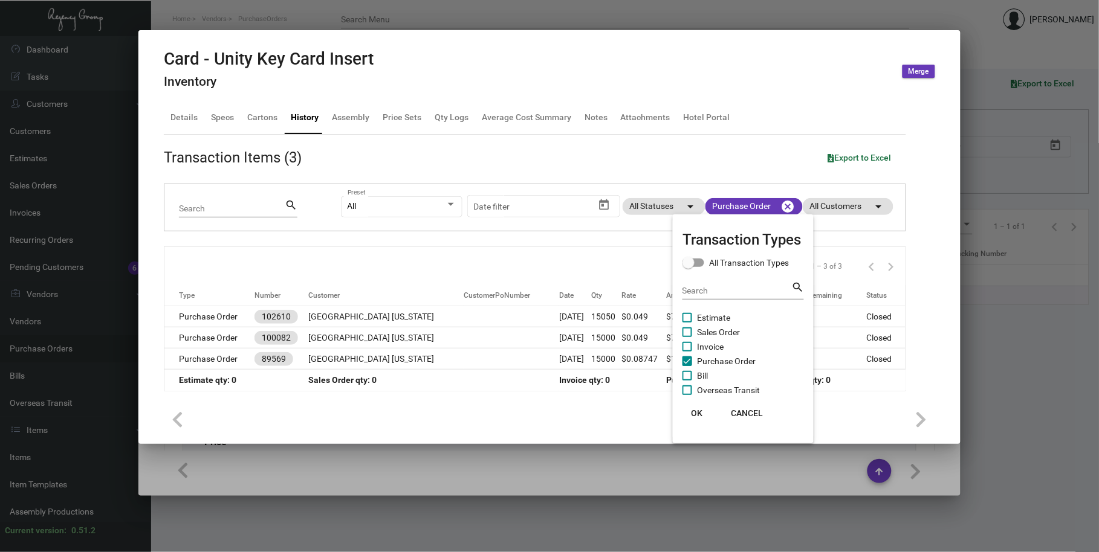
click at [696, 420] on button "OK" at bounding box center [696, 413] width 39 height 22
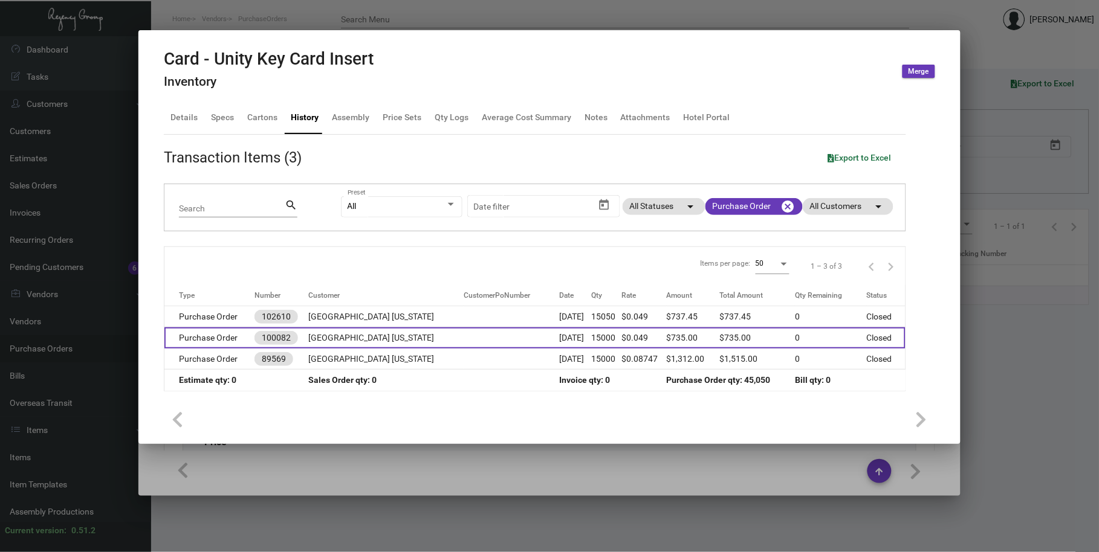
click at [495, 336] on td at bounding box center [510, 338] width 95 height 21
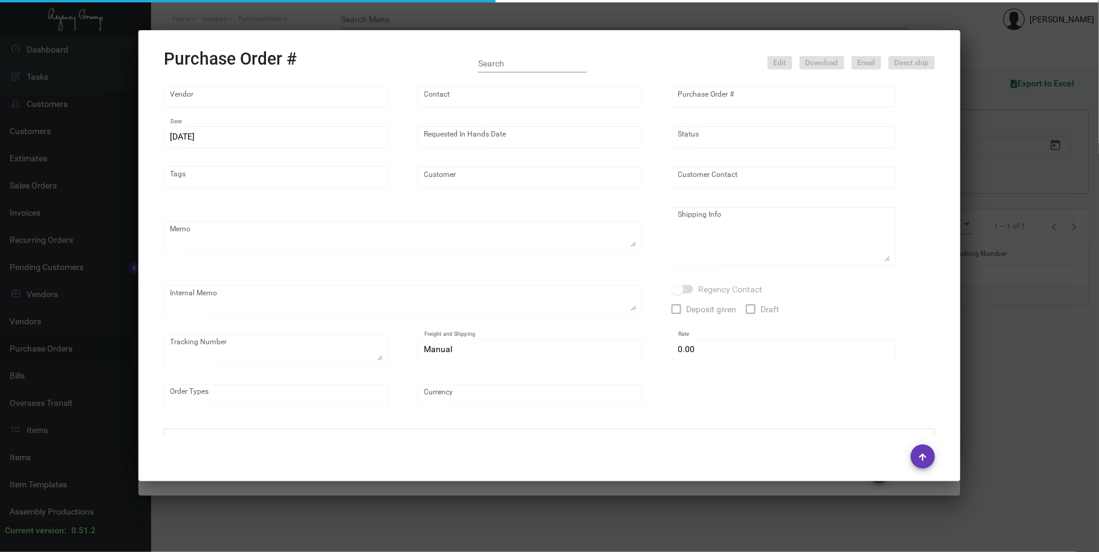
type input "Werner Printing"
type input "Bob Werner"
type input "100082"
type input "7/31/2023"
type input "8/8/2023"
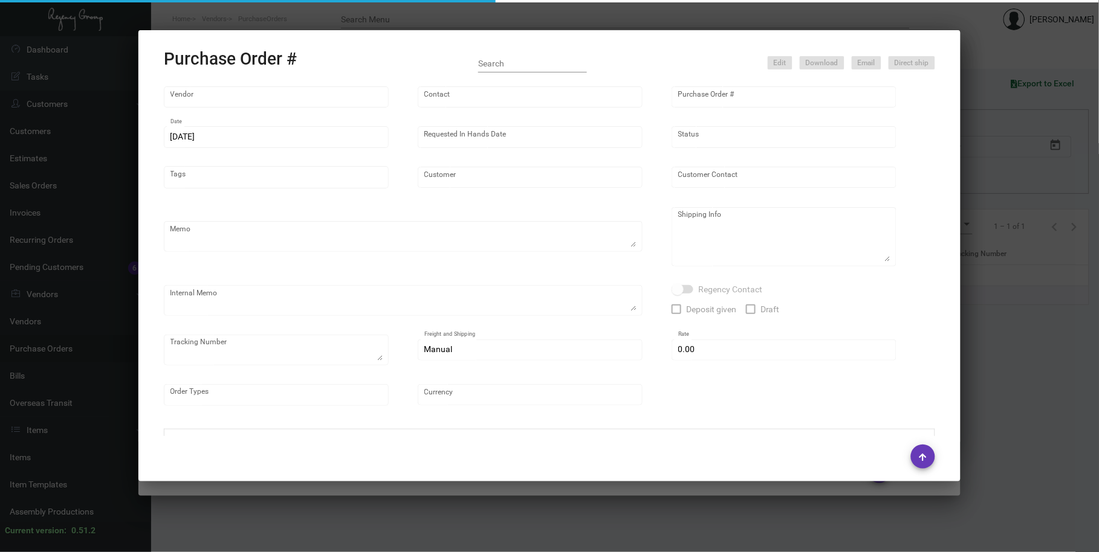
type input "Hard Rock Hotel New York"
type textarea "PLEASE SEND PDF PROOFS TO OUR ART TEAM ; ART@THEREGENCYGROUP.NET WITH ME IN CC!…"
type textarea "Split Shipping - See below 2K to : Hard Rock Hotel New York - Daniel Gomez 159 …"
type textarea "8.7 - Proofs sent over; APPROVED. 8.18 - Per Vendor, shipping today or latest M…"
type input "$ 0.00"
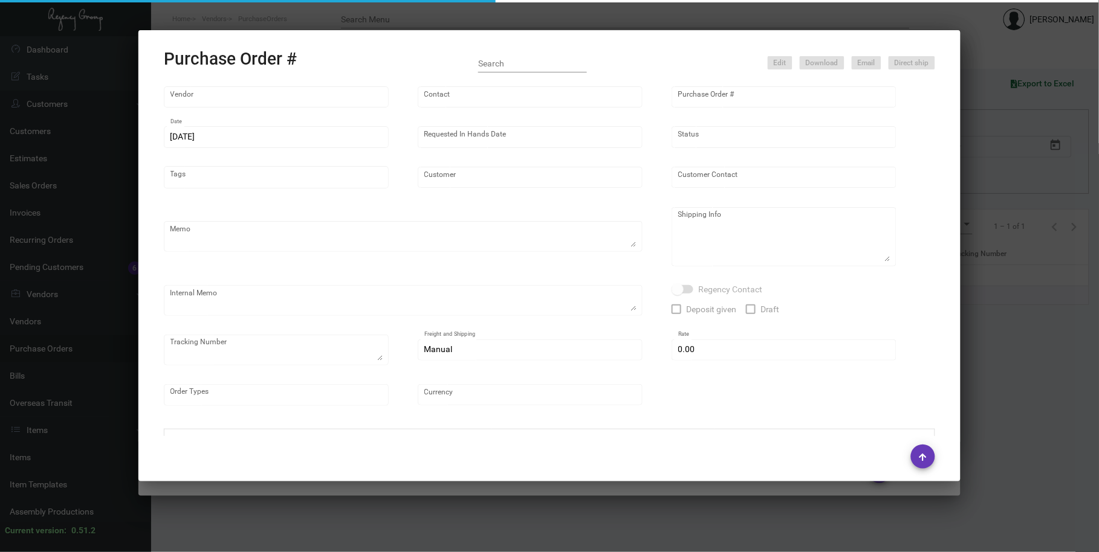
type input "United States Dollar $"
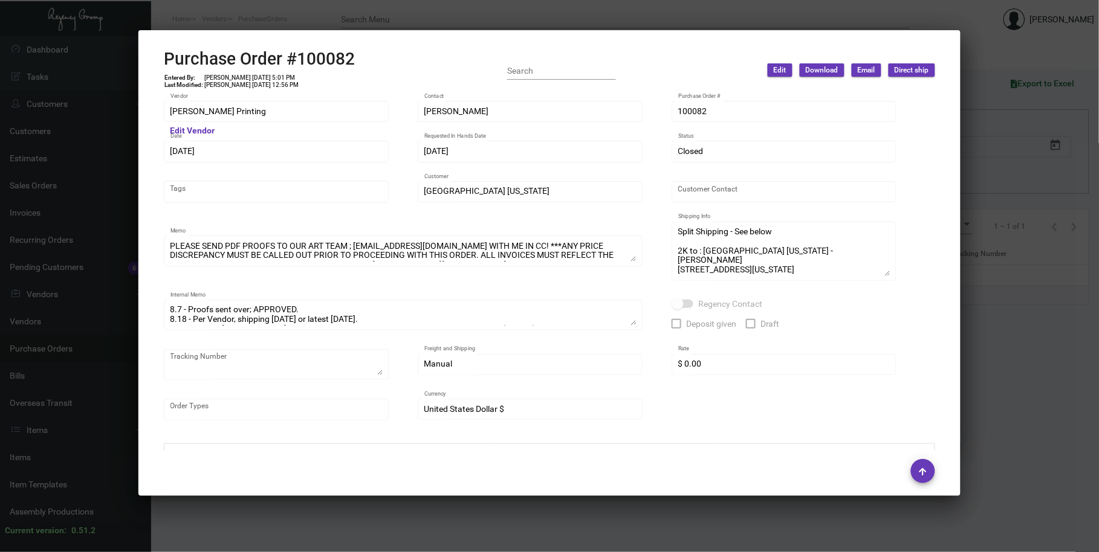
click at [384, 13] on div at bounding box center [549, 276] width 1099 height 552
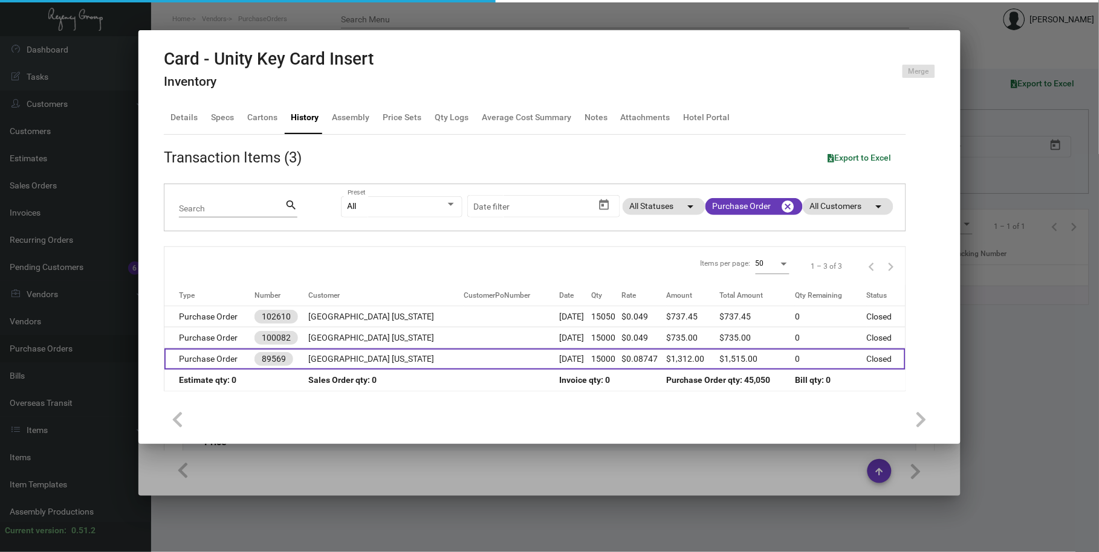
click at [399, 360] on td "Hard Rock Hotel New York" at bounding box center [385, 359] width 155 height 21
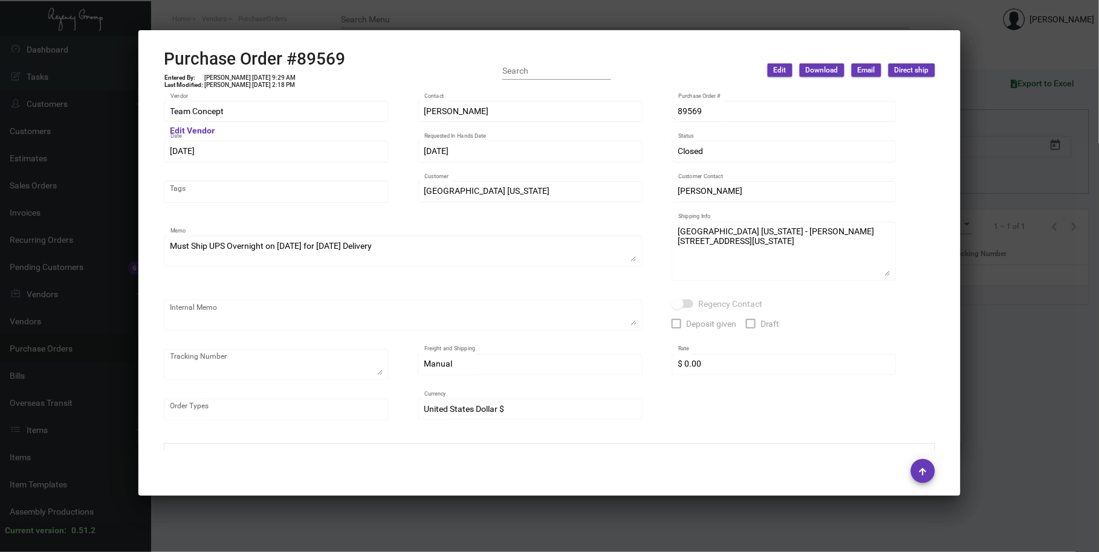
click at [417, 22] on div at bounding box center [549, 276] width 1099 height 552
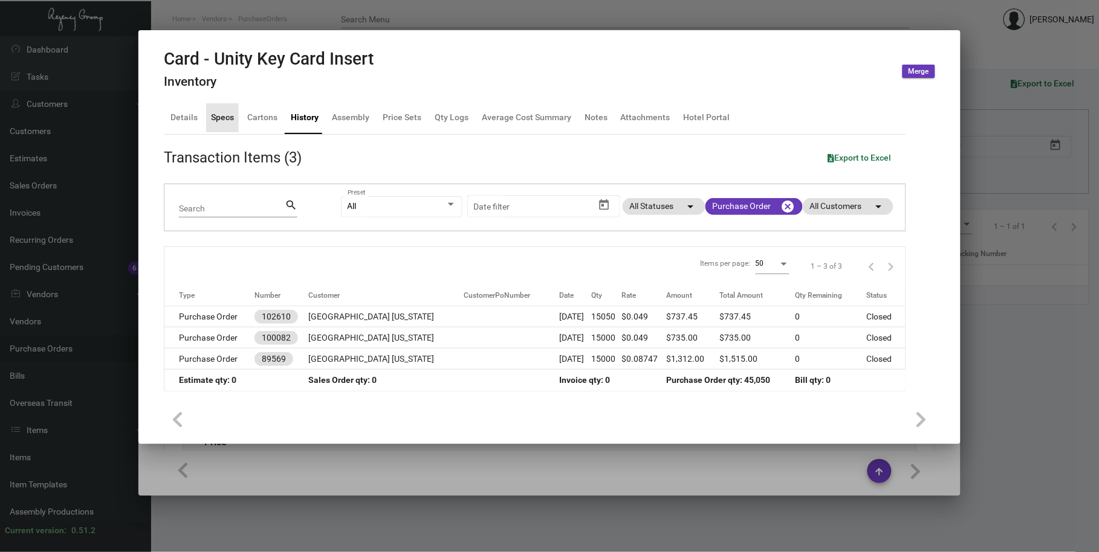
click at [215, 126] on div "Specs" at bounding box center [222, 117] width 33 height 29
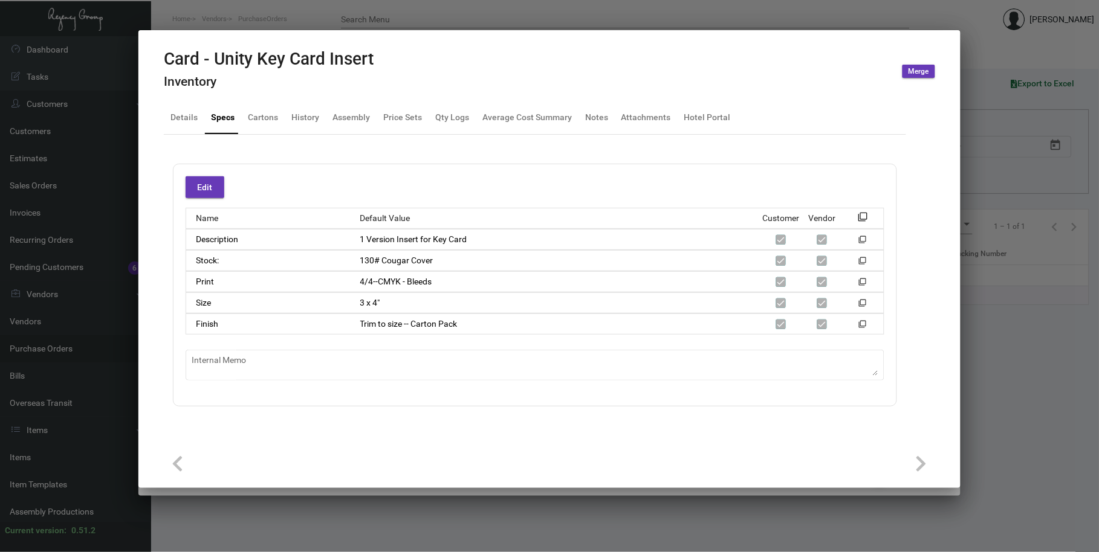
click at [693, 331] on div "Finish Trim to size -- Carton Pack filter_none" at bounding box center [535, 324] width 699 height 21
click at [475, 15] on div at bounding box center [549, 276] width 1099 height 552
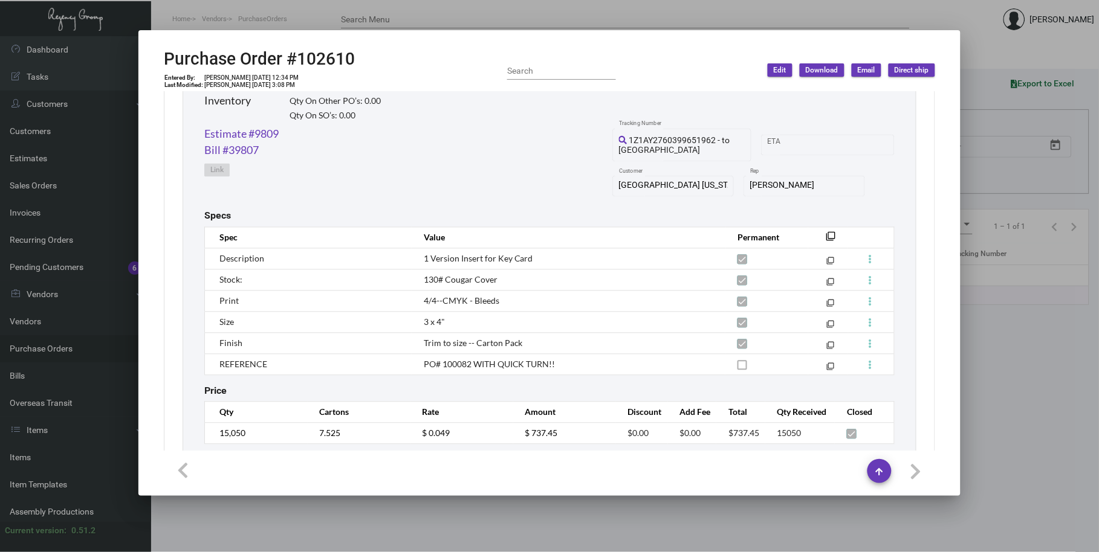
scroll to position [637, 0]
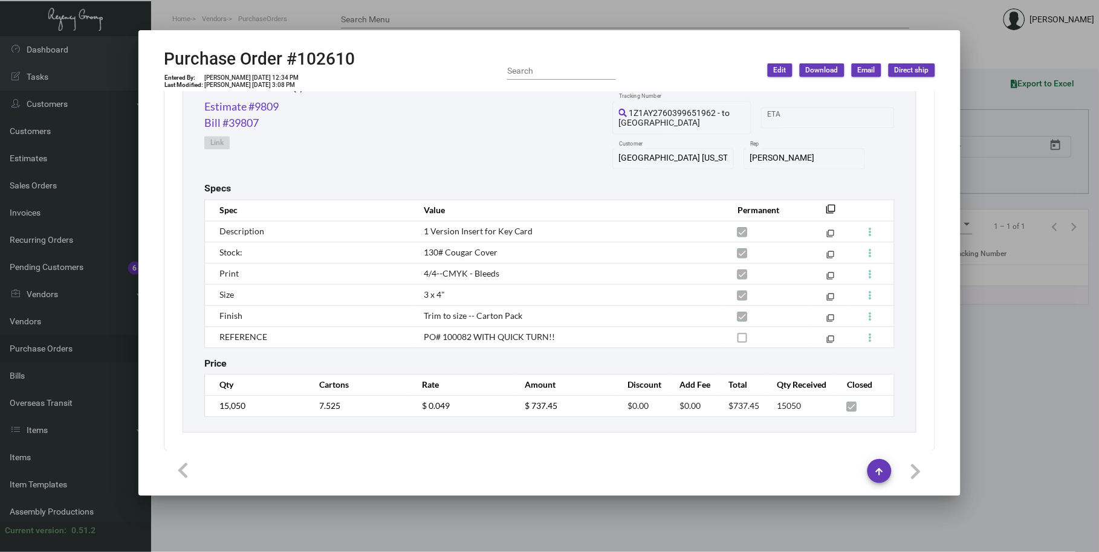
click at [149, 352] on div "Werner Printing Vendor Edit Vendor Bob Werner Contact 102610 Purchase Order # 1…" at bounding box center [549, 271] width 800 height 359
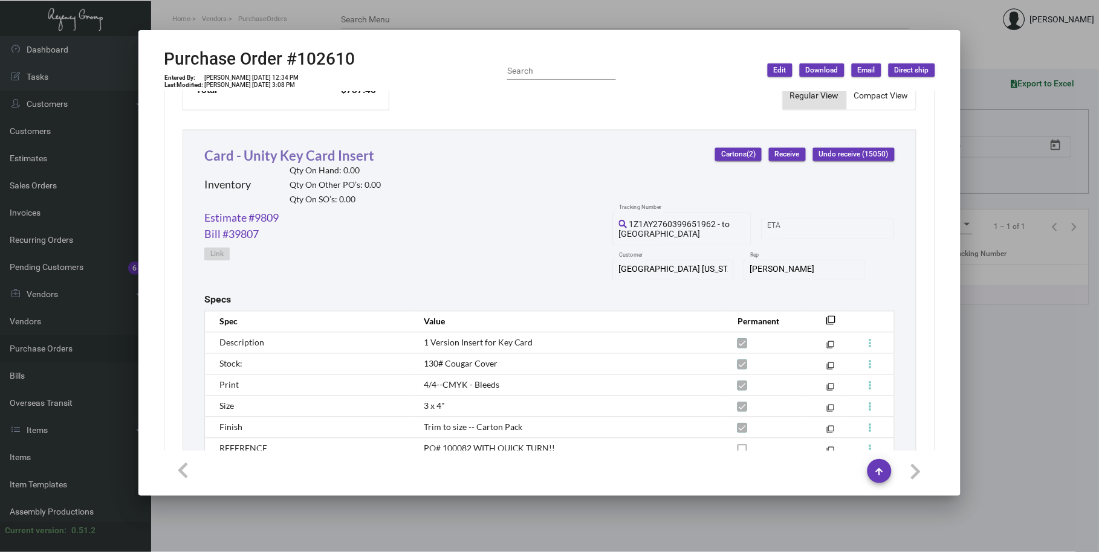
click at [262, 153] on link "Card - Unity Key Card Insert" at bounding box center [289, 155] width 170 height 16
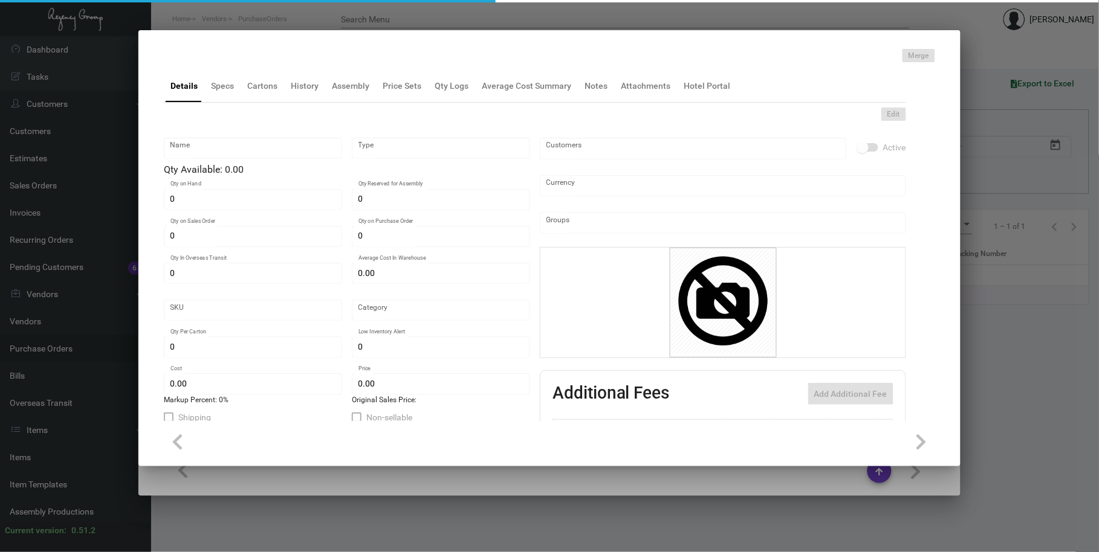
type input "Card - Unity Key Card Insert"
type input "Inventory"
type input "$ 0.329"
type input "Standard"
type input "8,000"
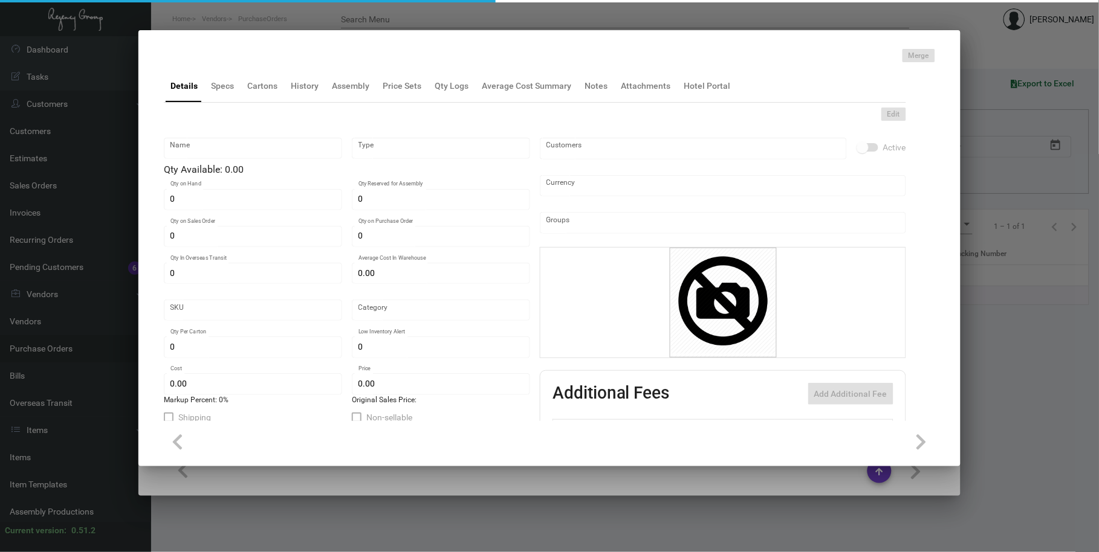
type input "$ 0.049"
type input "$ 0.1456"
checkbox input "true"
type input "United States Dollar $"
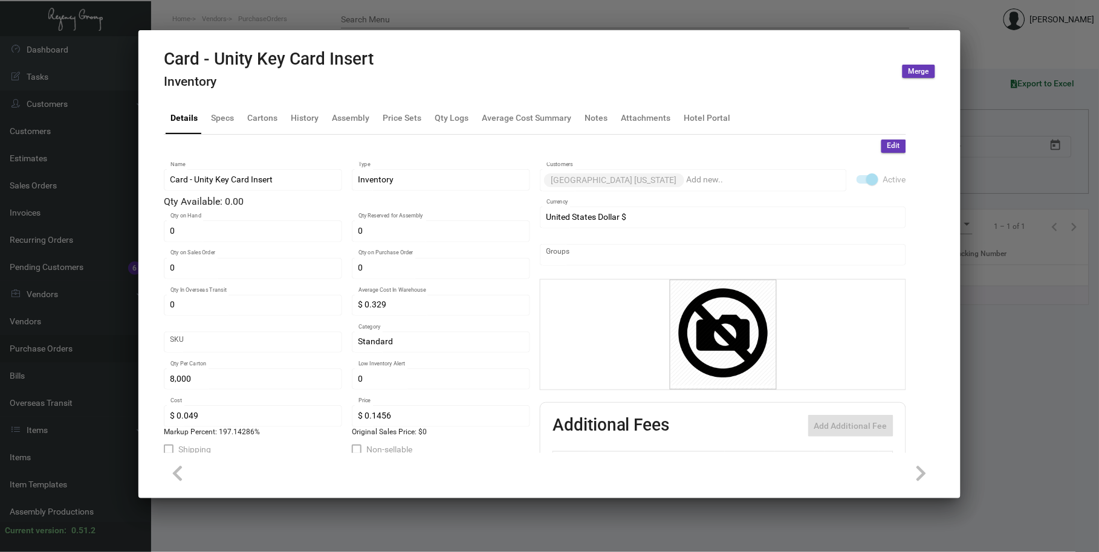
click at [310, 91] on div "Card - Unity Key Card Insert Inventory" at bounding box center [269, 71] width 210 height 45
click at [307, 112] on div "History" at bounding box center [305, 117] width 28 height 13
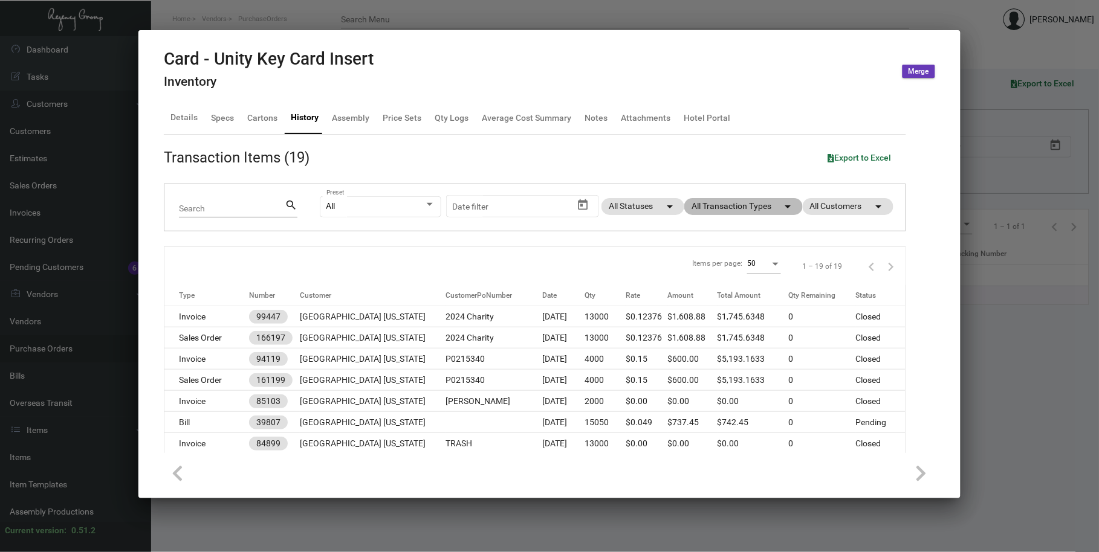
click at [736, 208] on mat-chip "All Transaction Types arrow_drop_down" at bounding box center [743, 206] width 118 height 17
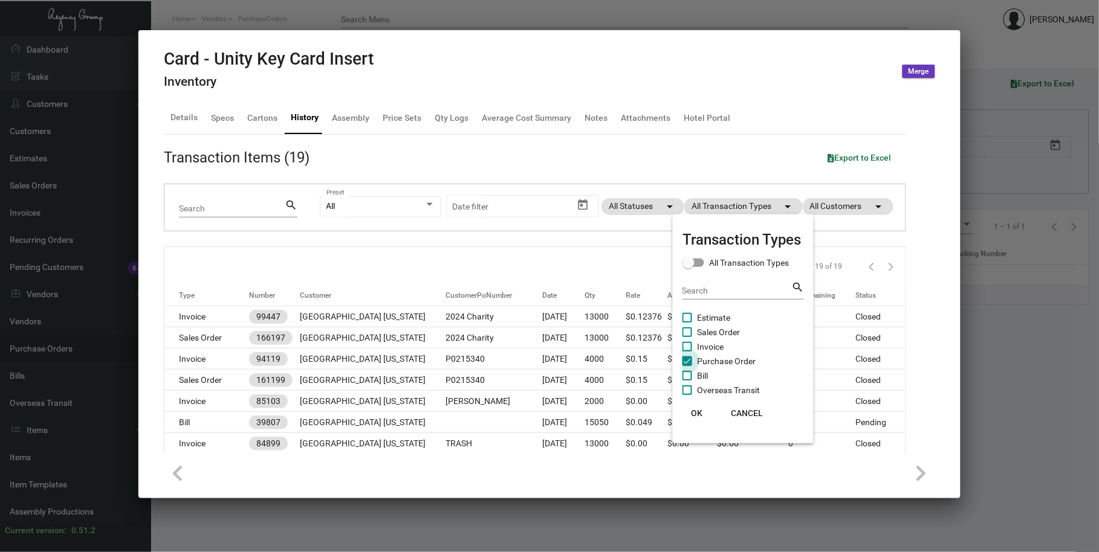
click at [723, 364] on span "Purchase Order" at bounding box center [726, 361] width 59 height 15
click at [687, 366] on input "Purchase Order" at bounding box center [686, 366] width 1 height 1
click at [723, 364] on span "Purchase Order" at bounding box center [726, 361] width 59 height 15
click at [687, 366] on input "Purchase Order" at bounding box center [686, 366] width 1 height 1
checkbox input "true"
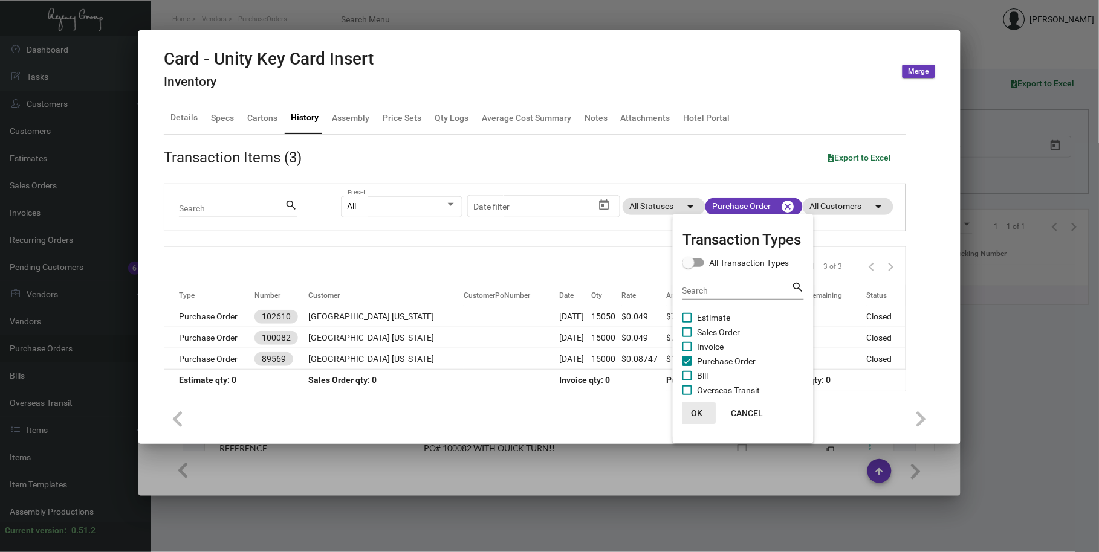
drag, startPoint x: 699, startPoint y: 411, endPoint x: 683, endPoint y: 405, distance: 16.6
click at [699, 411] on span "OK" at bounding box center [696, 413] width 11 height 10
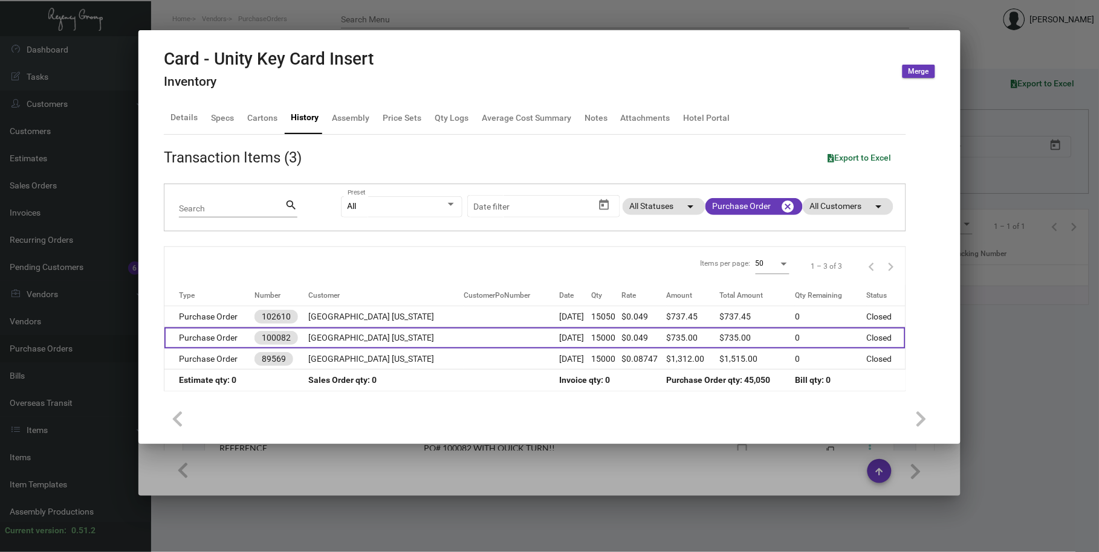
click at [463, 343] on td at bounding box center [510, 338] width 95 height 21
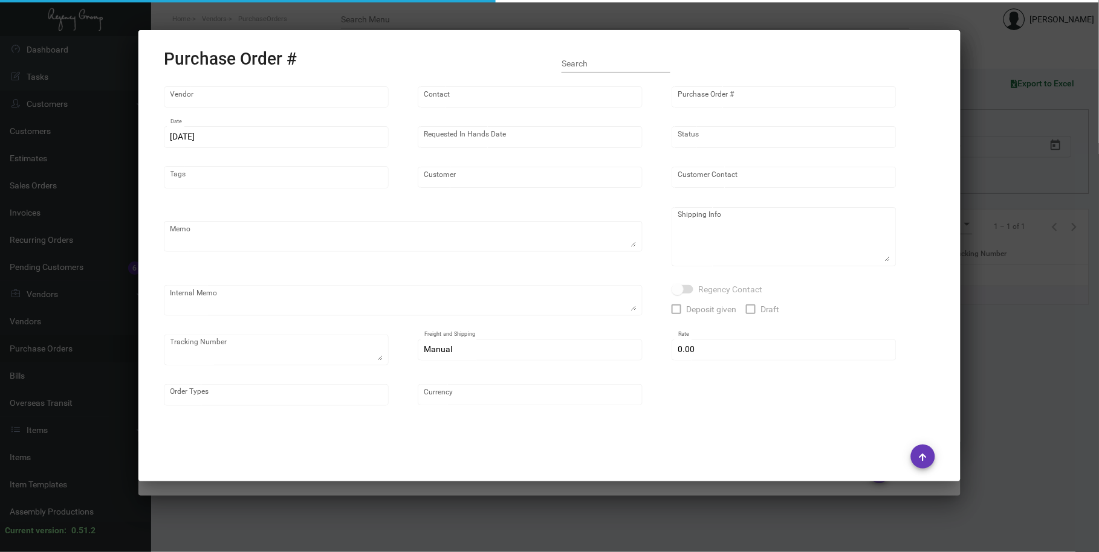
type input "Werner Printing"
type input "Bob Werner"
type input "100082"
type input "7/31/2023"
type input "8/8/2023"
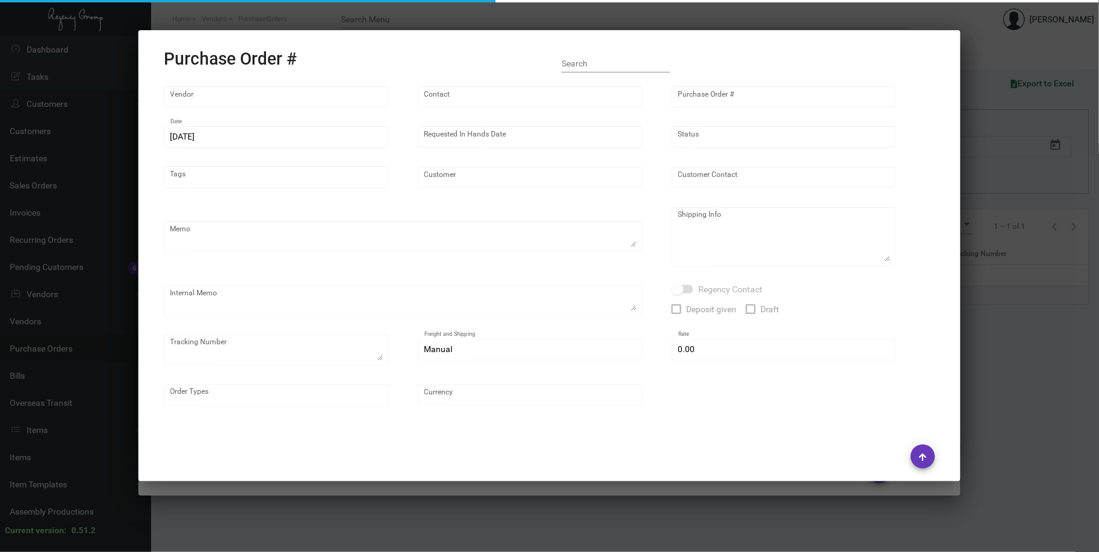
type input "Hard Rock Hotel New York"
type textarea "PLEASE SEND PDF PROOFS TO OUR ART TEAM ; ART@THEREGENCYGROUP.NET WITH ME IN CC!…"
type textarea "Split Shipping - See below 2K to : Hard Rock Hotel New York - Daniel Gomez 159 …"
type textarea "8.7 - Proofs sent over; APPROVED. 8.18 - Per Vendor, shipping today or latest M…"
type input "$ 0.00"
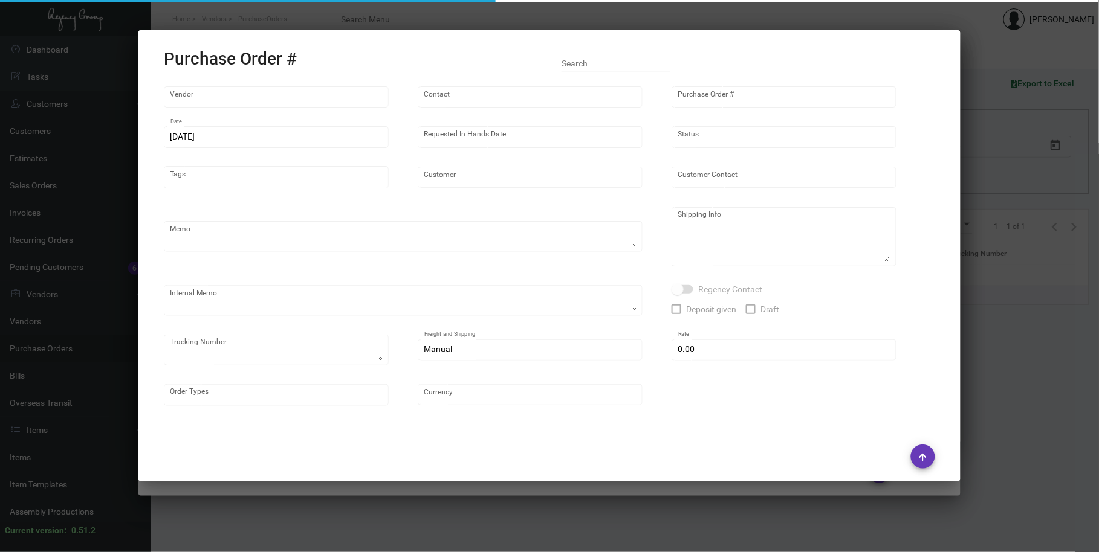
type input "United States Dollar $"
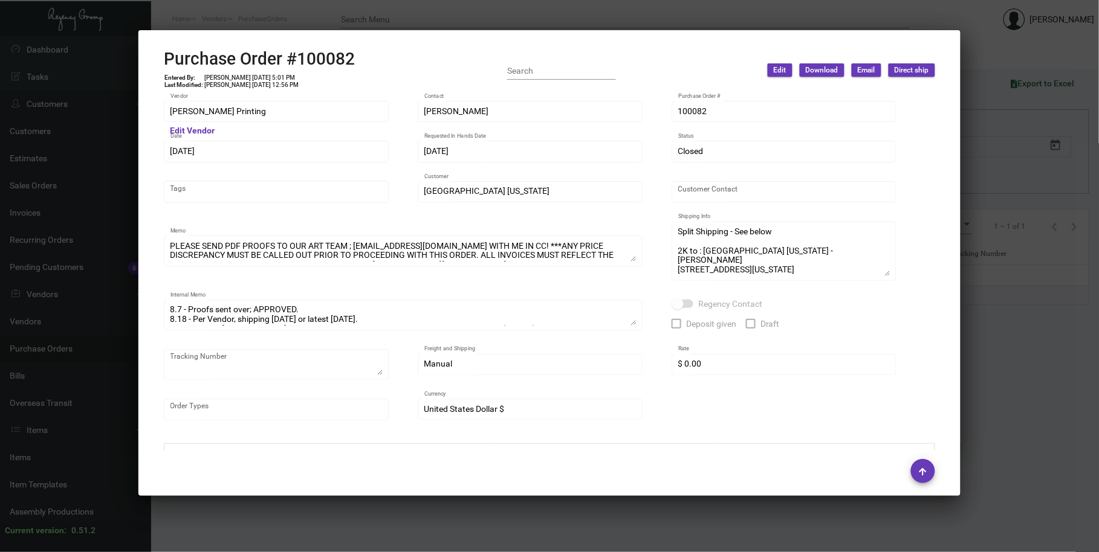
click at [449, 13] on div at bounding box center [549, 276] width 1099 height 552
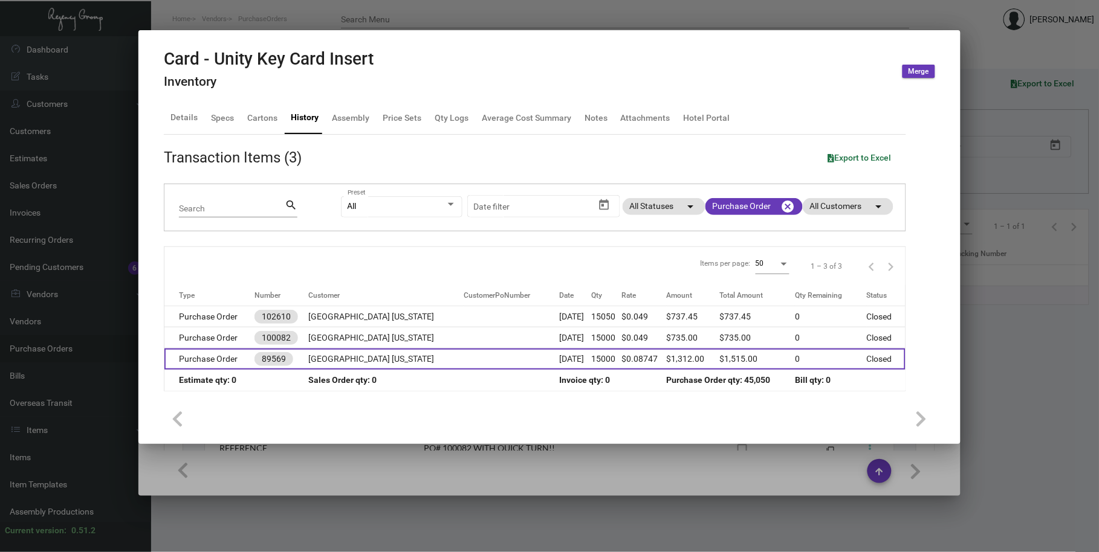
click at [346, 359] on td "Hard Rock Hotel New York" at bounding box center [385, 359] width 155 height 21
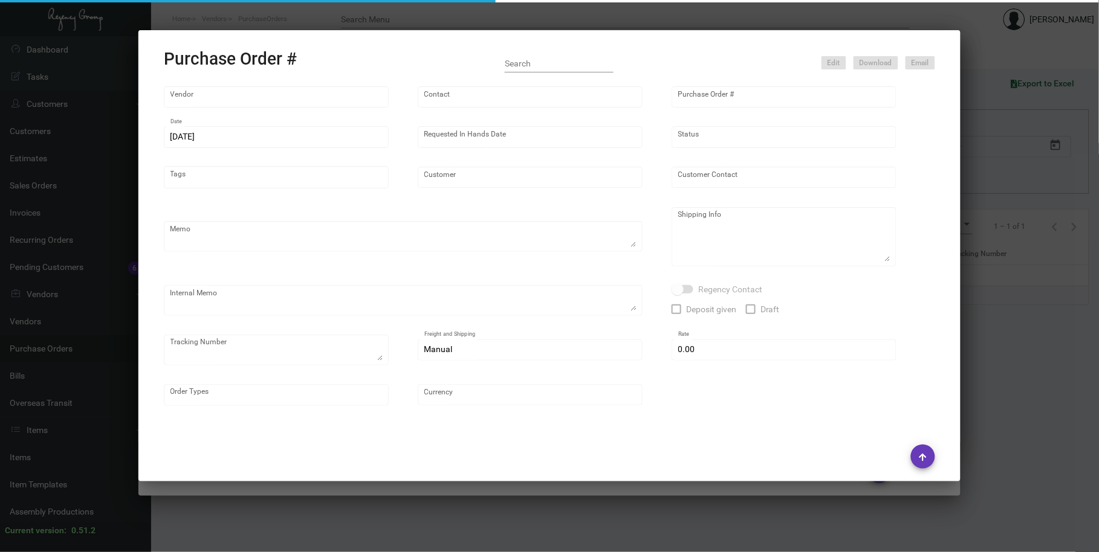
type input "Team Concept"
type input "Tammy Jensen"
type input "89569"
type input "4/22/2022"
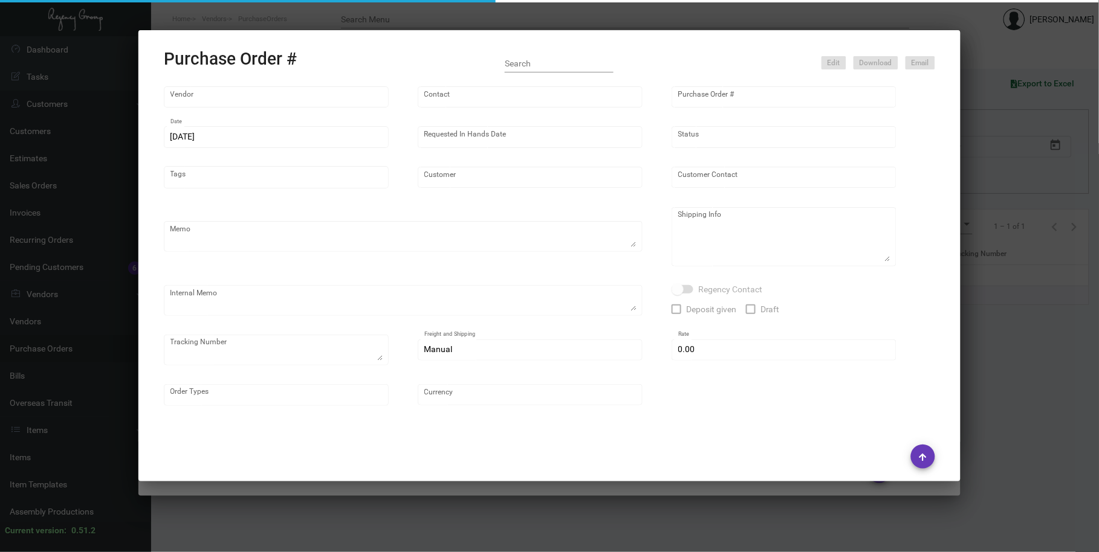
type input "Hard Rock Hotel New York"
type input "Christoph Zbinden"
type textarea "Must Ship UPS Overnight on 22 April for Saturday Delivery"
type textarea "Hard Rock Hotel New York - Christoph Zbinden 159 West 48th Street New York, NY,…"
type input "$ 0.00"
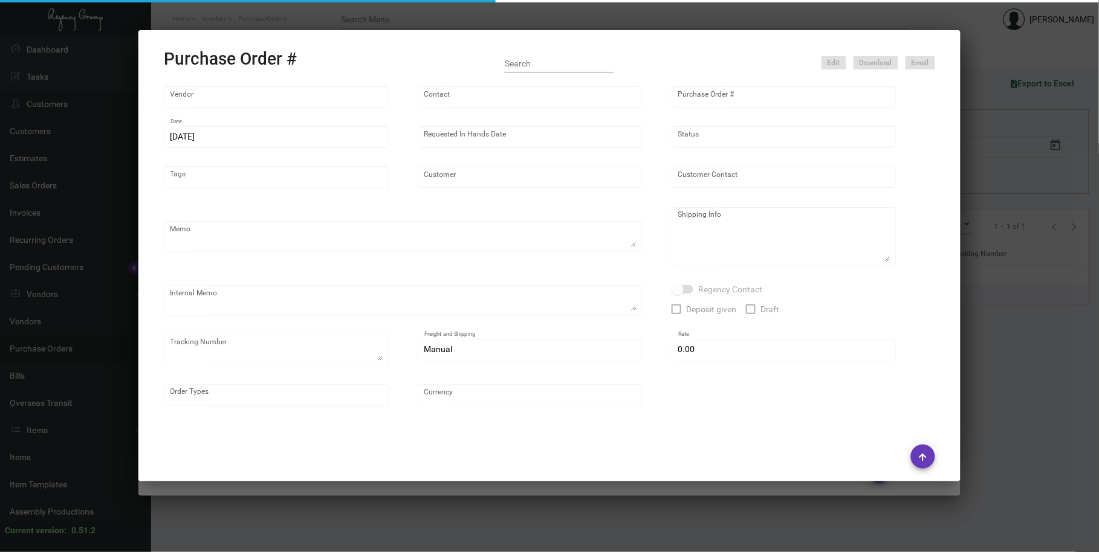
type input "United States Dollar $"
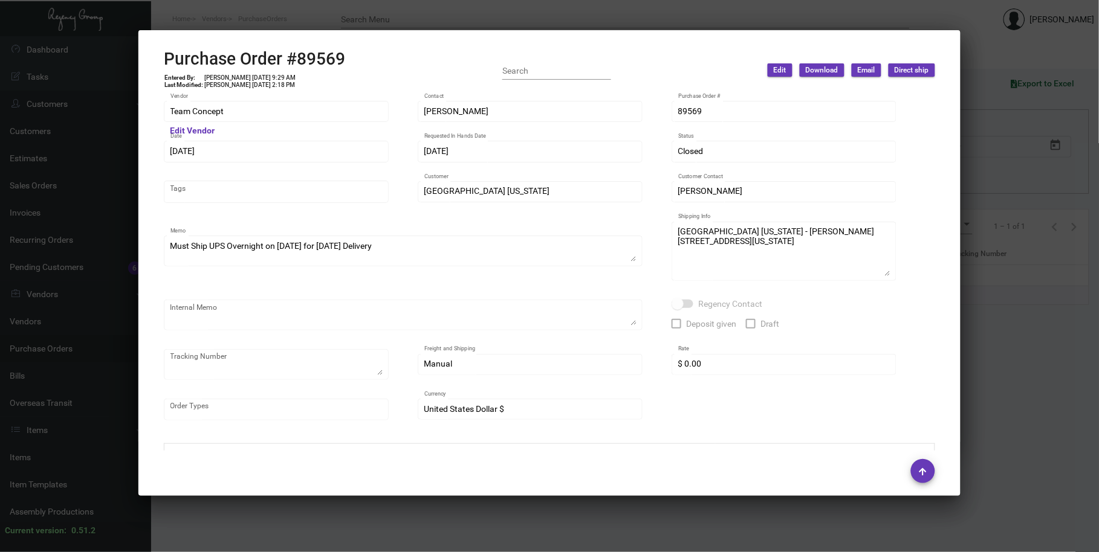
click at [351, 19] on div at bounding box center [549, 276] width 1099 height 552
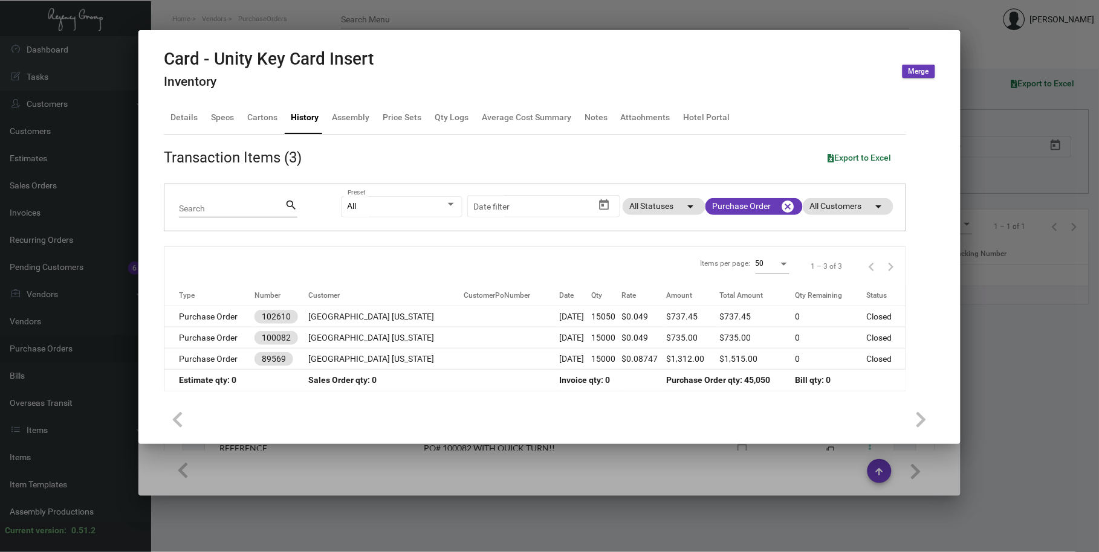
click at [295, 15] on div at bounding box center [549, 276] width 1099 height 552
